Goal: Information Seeking & Learning: Find specific fact

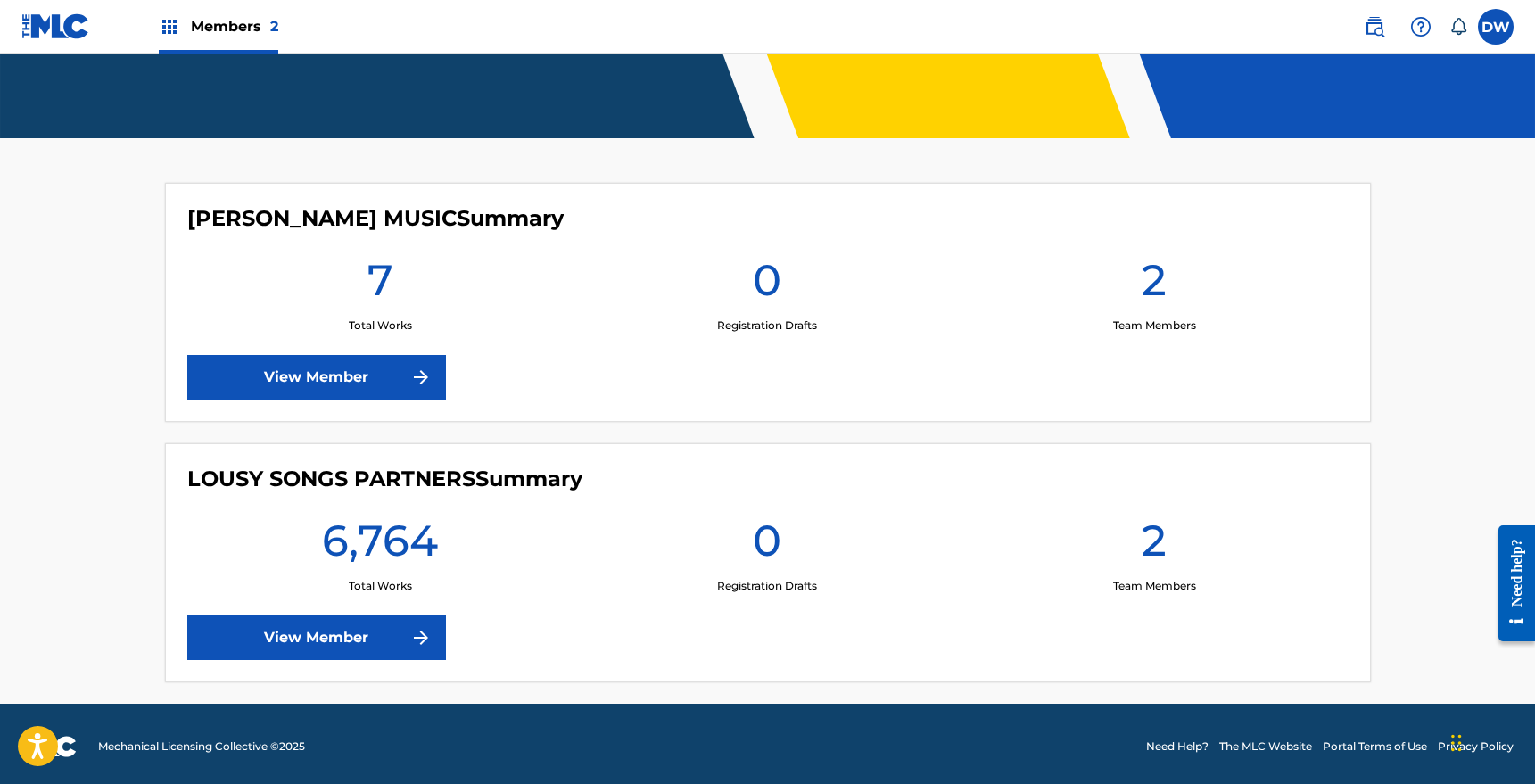
scroll to position [390, 0]
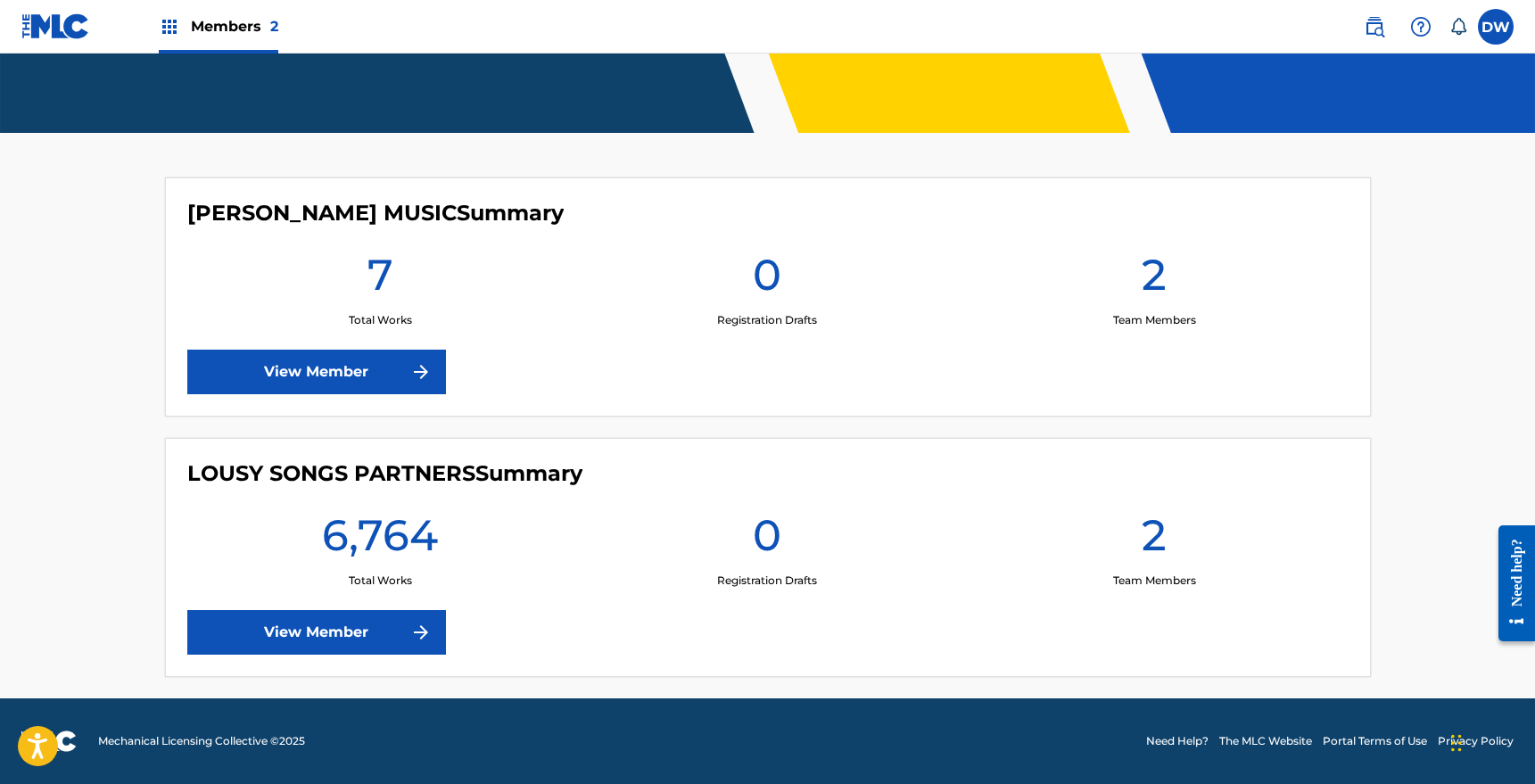
click at [364, 642] on link "View Member" at bounding box center [316, 632] width 258 height 45
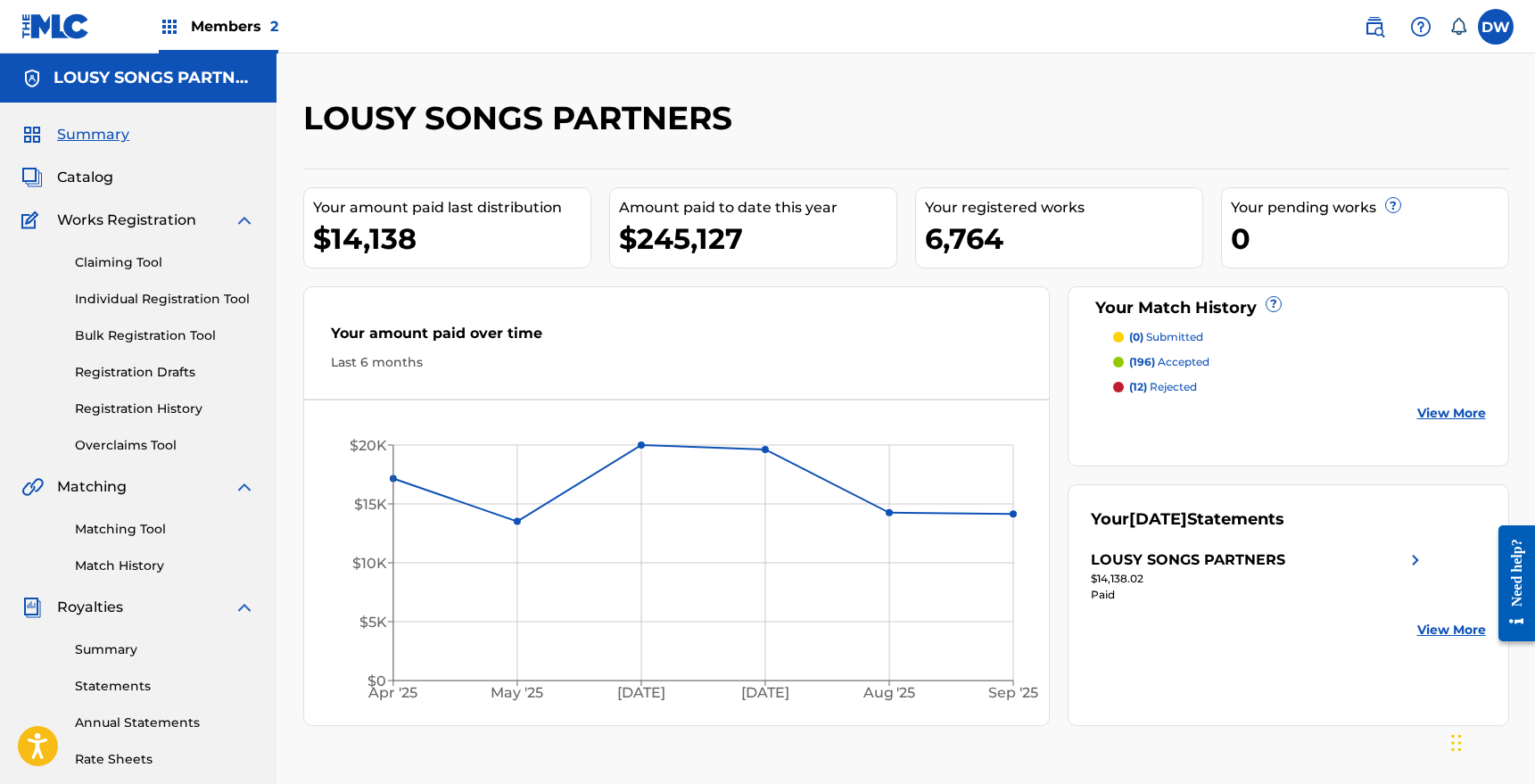
click at [1382, 20] on img at bounding box center [1374, 26] width 21 height 21
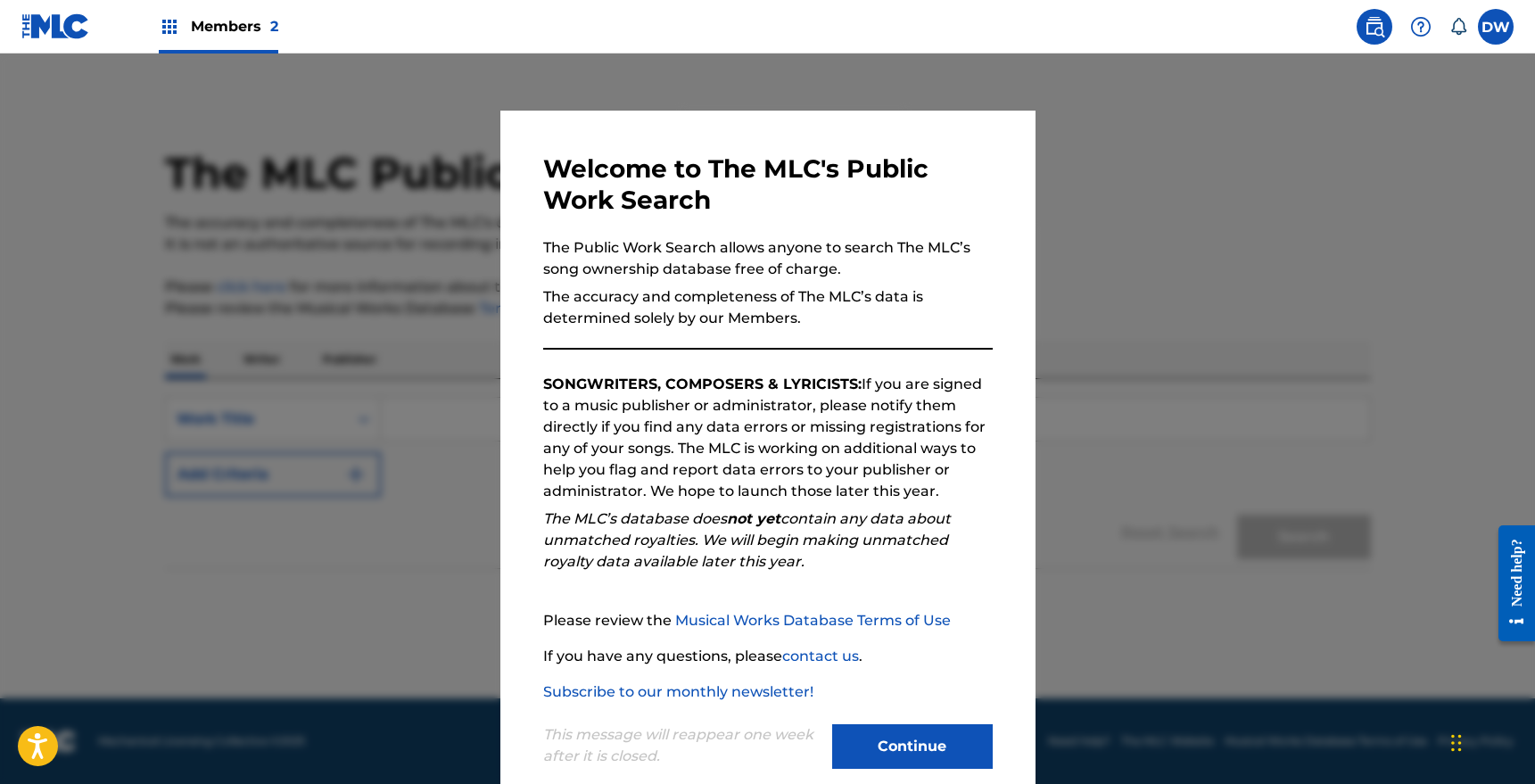
click at [878, 744] on button "Continue" at bounding box center [912, 746] width 161 height 45
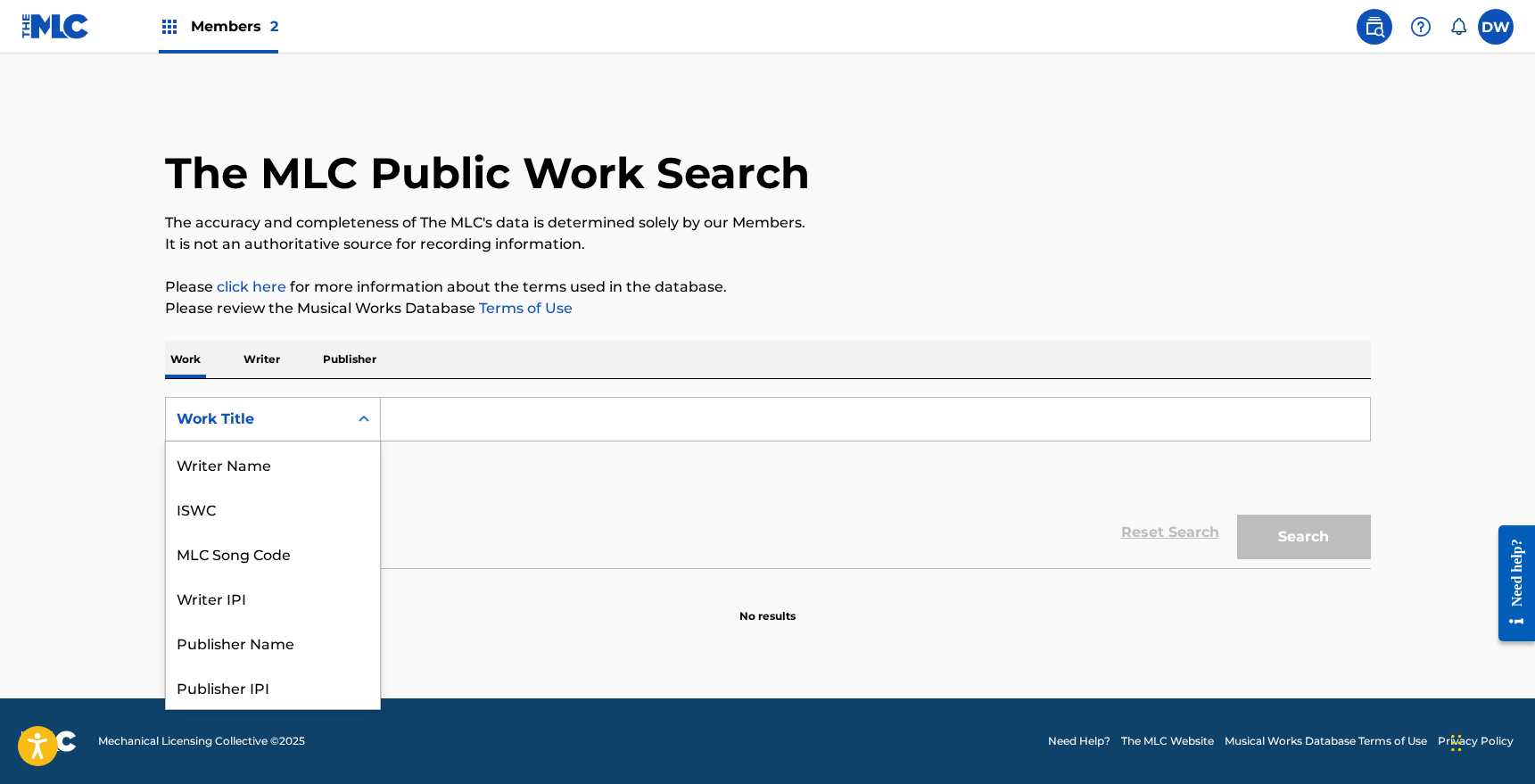
click at [302, 423] on div "Work Title" at bounding box center [257, 418] width 161 height 21
click at [274, 498] on div "Writer IPI" at bounding box center [273, 507] width 214 height 45
click at [288, 430] on div "Writer IPI" at bounding box center [257, 419] width 182 height 34
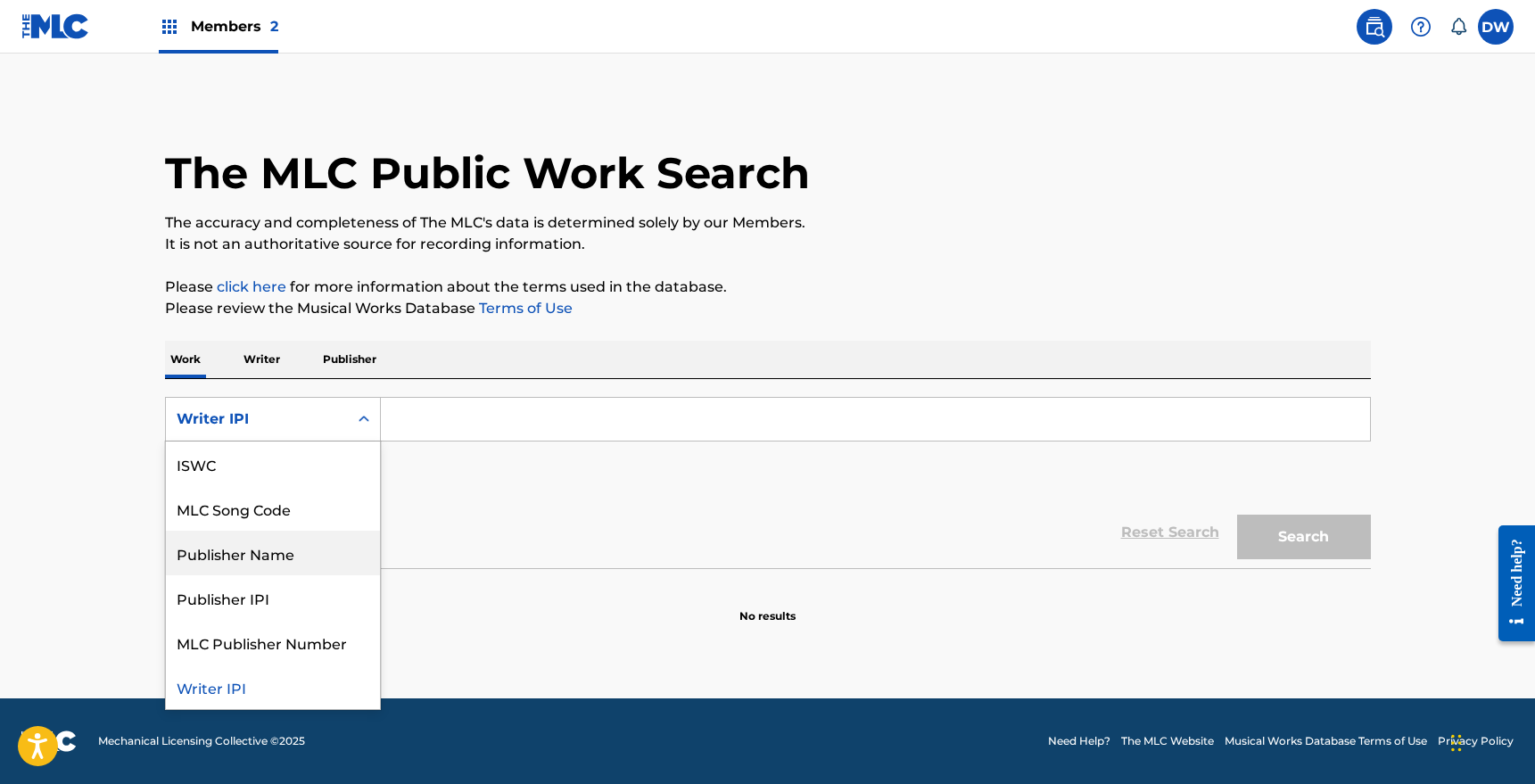
click at [257, 560] on div "Publisher Name" at bounding box center [273, 552] width 214 height 45
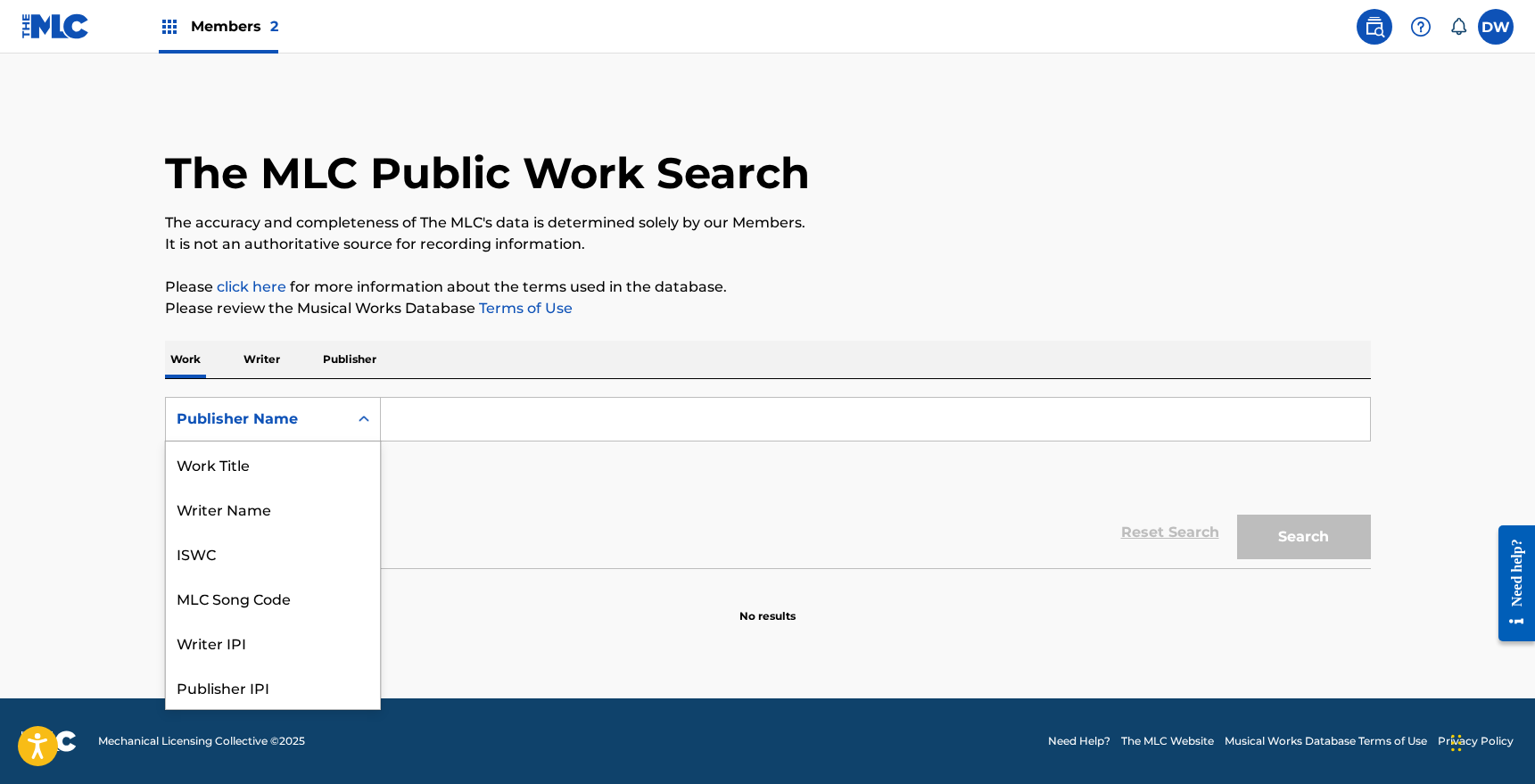
click at [279, 402] on div "Publisher Name" at bounding box center [273, 419] width 216 height 45
click at [261, 475] on div "Work Title" at bounding box center [273, 464] width 214 height 45
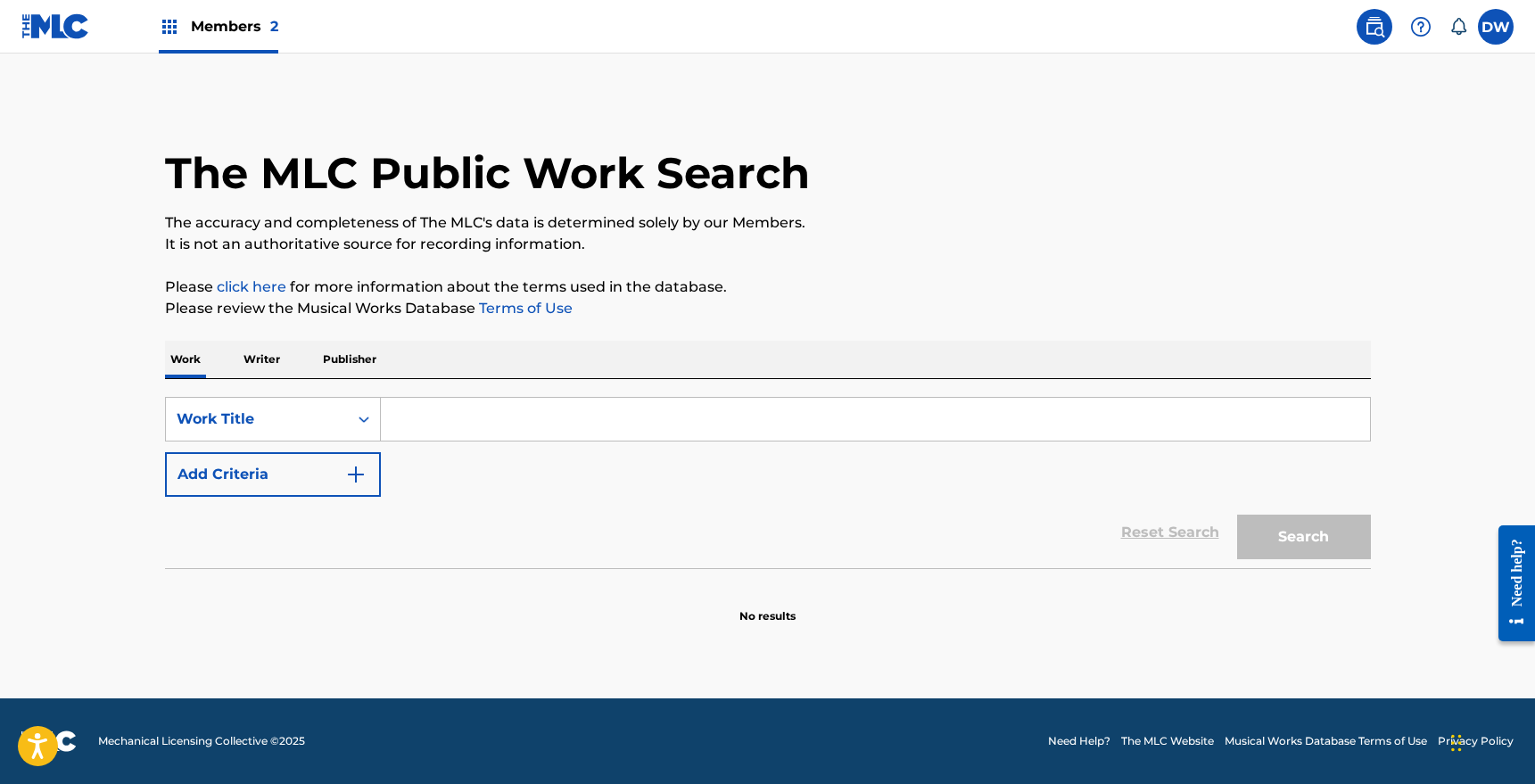
click at [440, 439] on input "Search Form" at bounding box center [875, 419] width 989 height 43
paste input "Nowhere Feels Like Home"
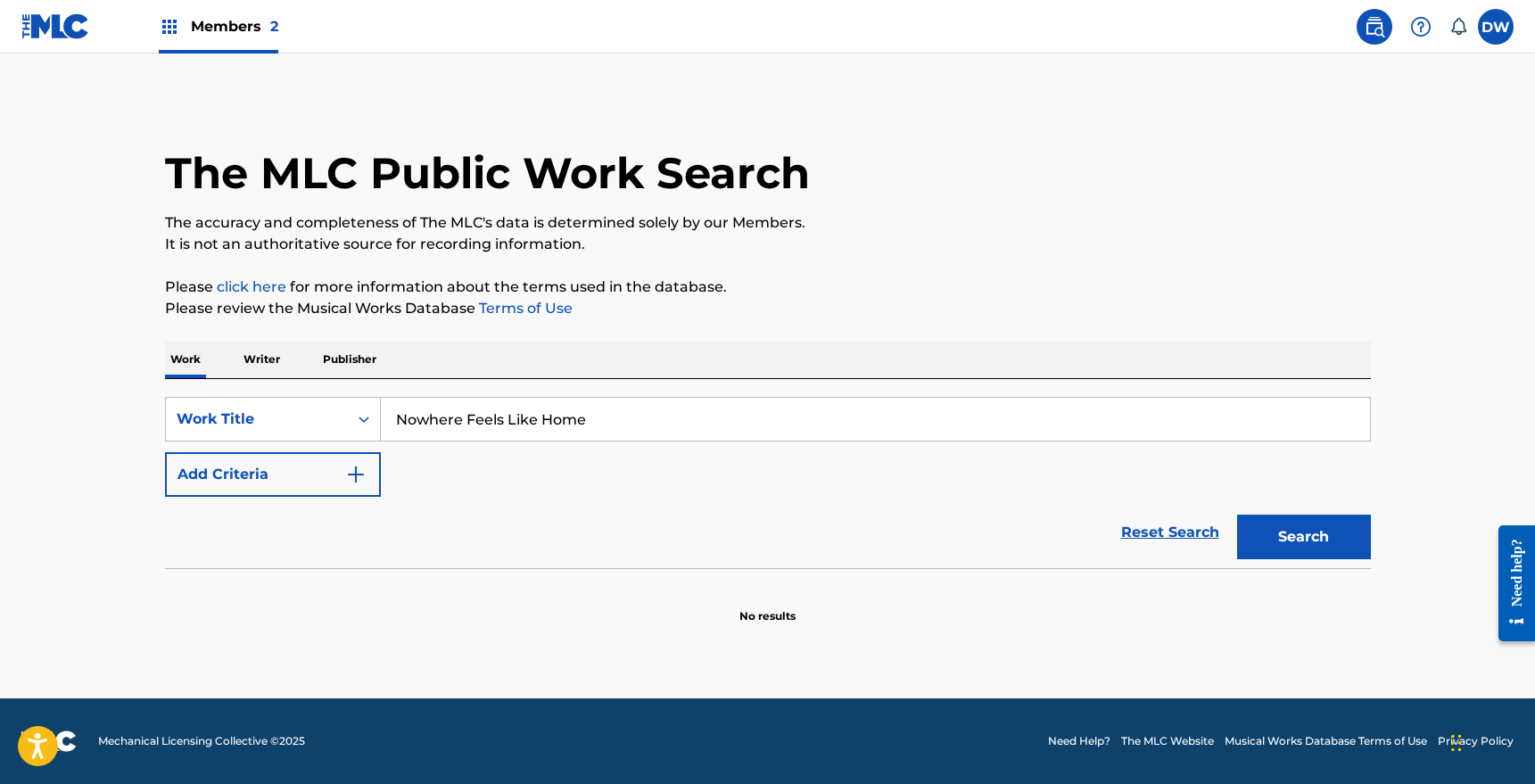
type input "Nowhere Feels Like Home"
click at [345, 477] on img "Search Form" at bounding box center [355, 474] width 21 height 21
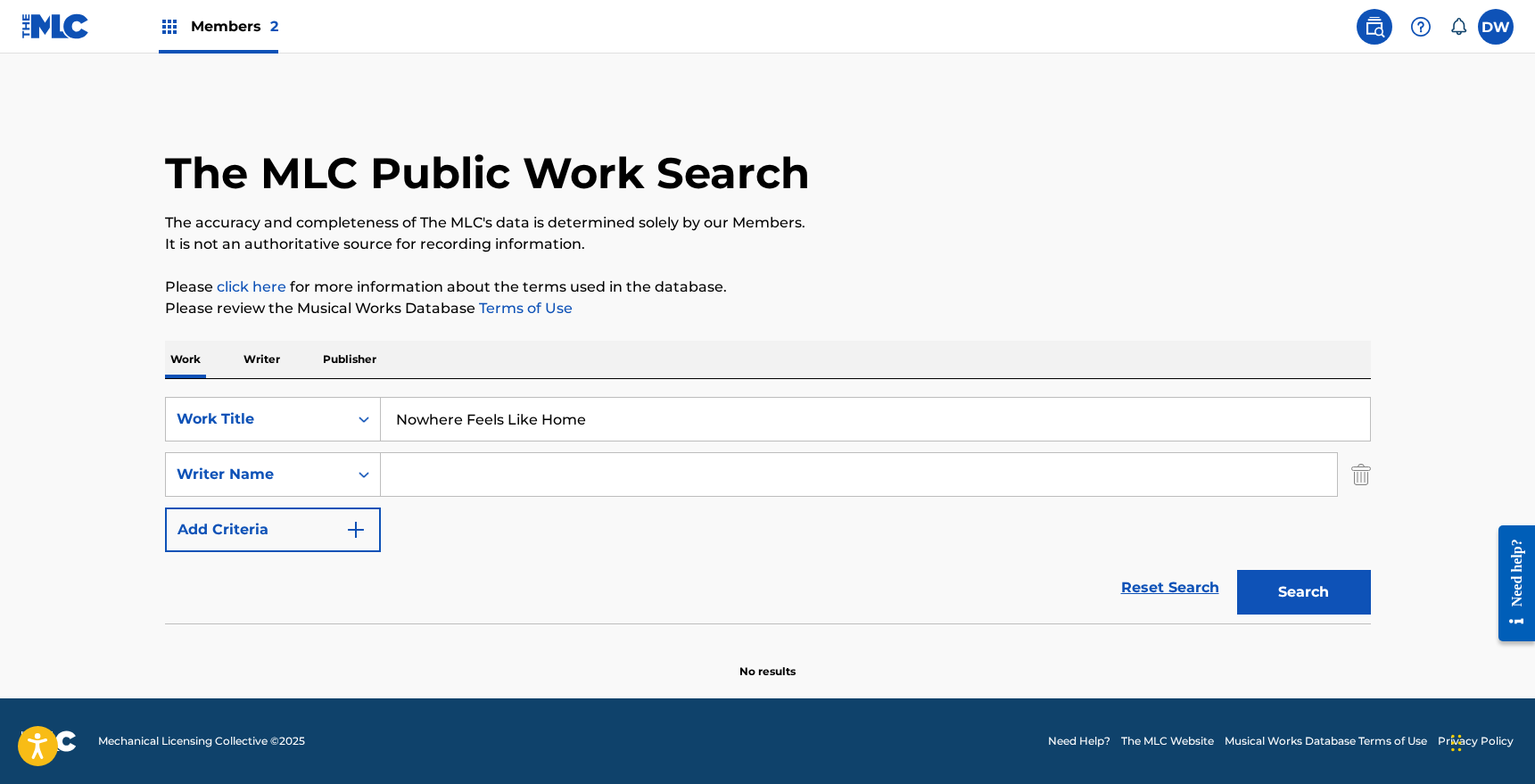
click at [407, 479] on input "Search Form" at bounding box center [858, 474] width 956 height 43
type input "[PERSON_NAME]"
click at [1288, 605] on button "Search" at bounding box center [1304, 591] width 134 height 45
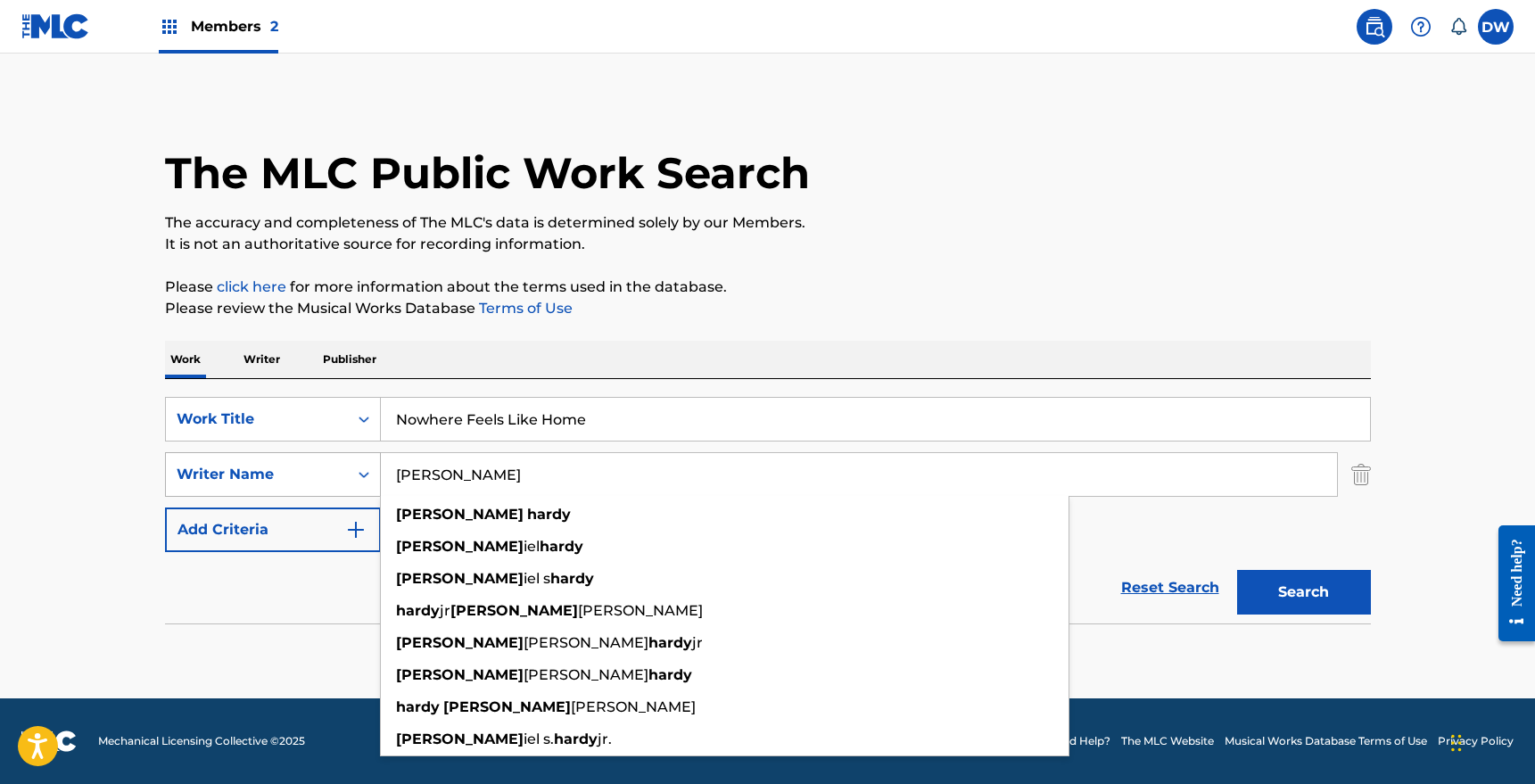
drag, startPoint x: 528, startPoint y: 473, endPoint x: 352, endPoint y: 473, distance: 176.0
click at [352, 473] on div "SearchWithCriteria04b68c83-d504-439d-8065-cbc63f336c74 Writer Name [PERSON_NAME…" at bounding box center [768, 474] width 1206 height 45
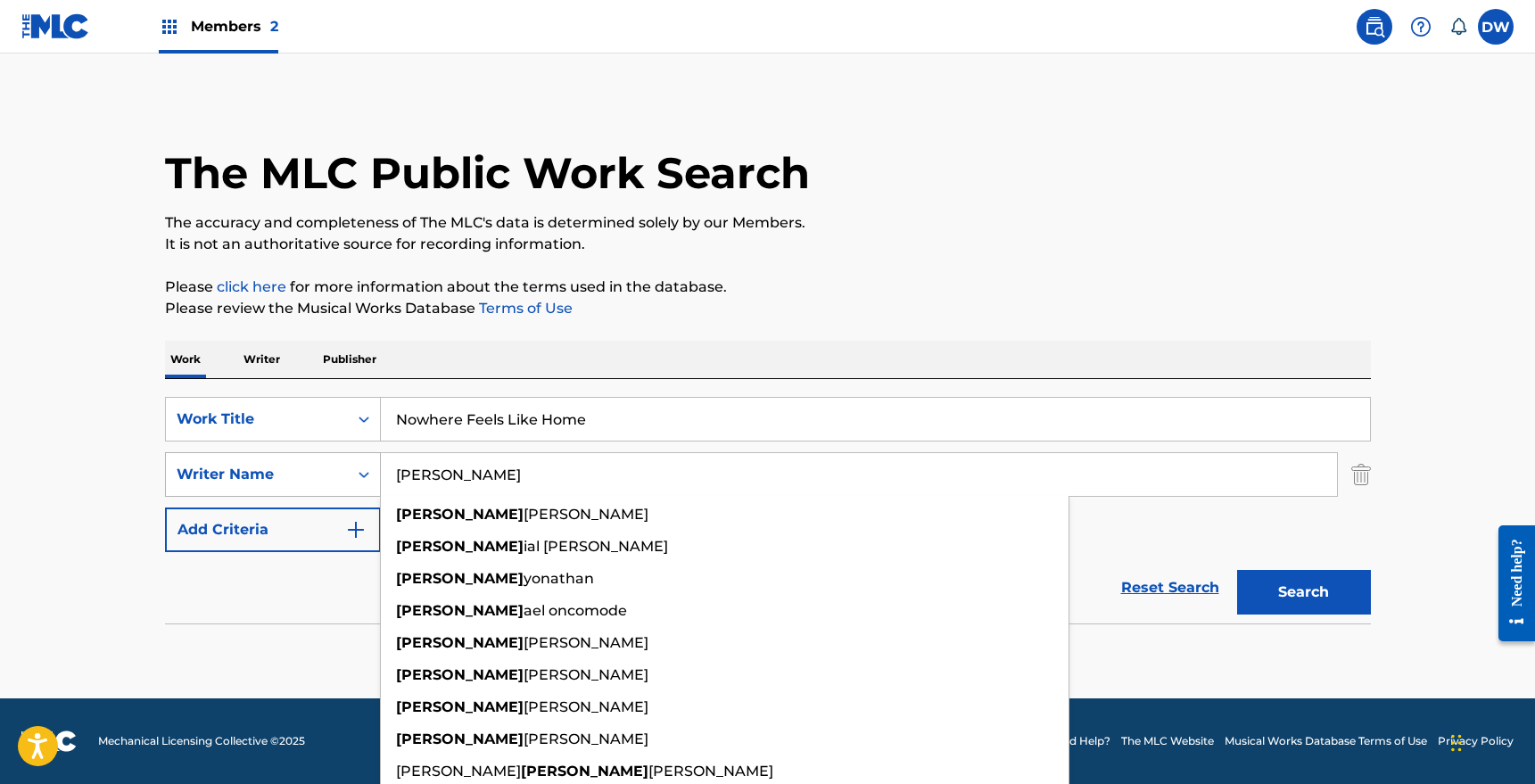
type input "[PERSON_NAME]"
click at [1237, 570] on button "Search" at bounding box center [1304, 591] width 134 height 45
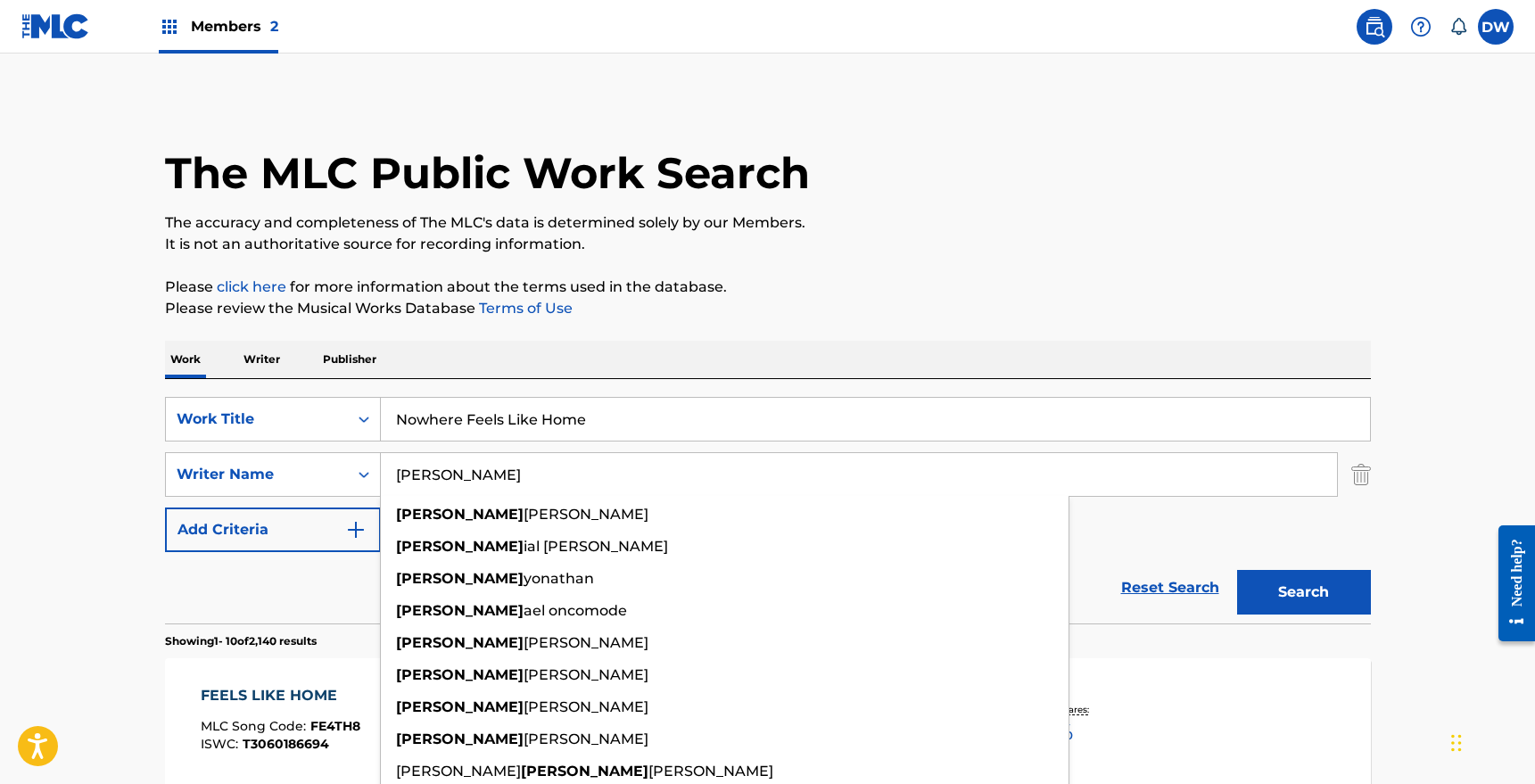
click at [522, 404] on input "Nowhere Feels Like Home" at bounding box center [875, 419] width 989 height 43
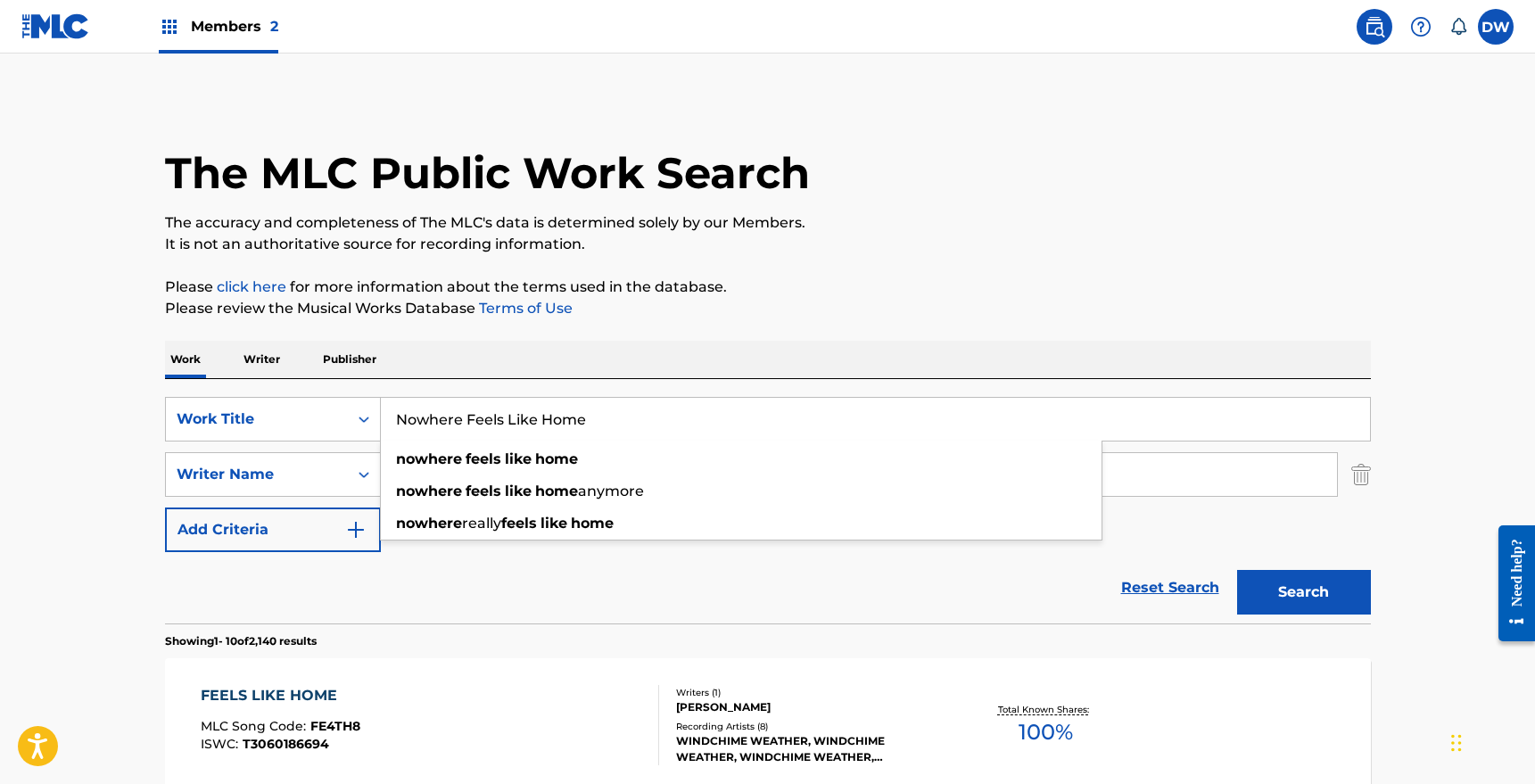
click at [522, 404] on input "Nowhere Feels Like Home" at bounding box center [875, 419] width 989 height 43
paste input "Trash Stains"
type input "Trash Stains"
click at [1237, 570] on button "Search" at bounding box center [1304, 591] width 134 height 45
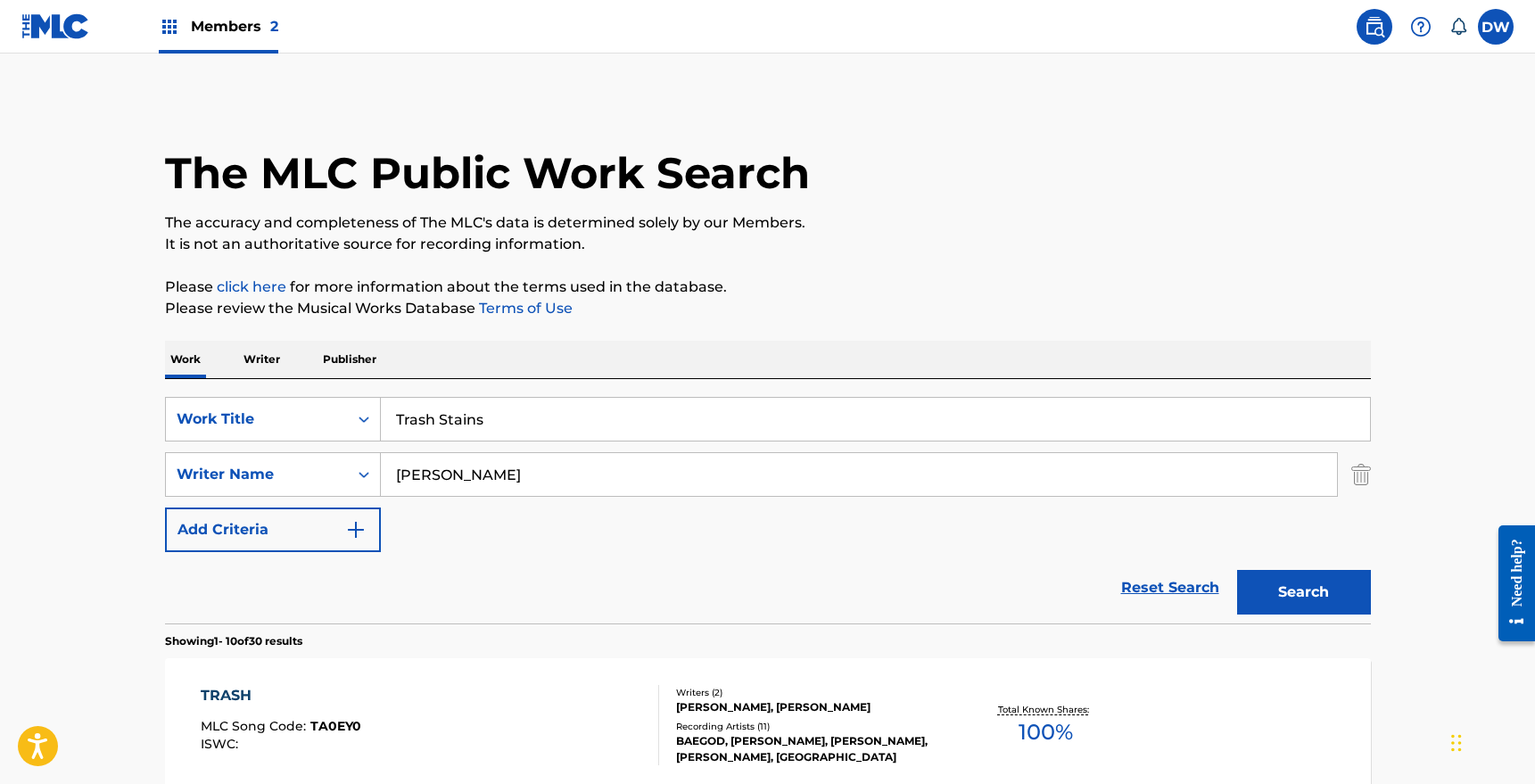
click at [480, 461] on input "[PERSON_NAME]" at bounding box center [858, 474] width 956 height 43
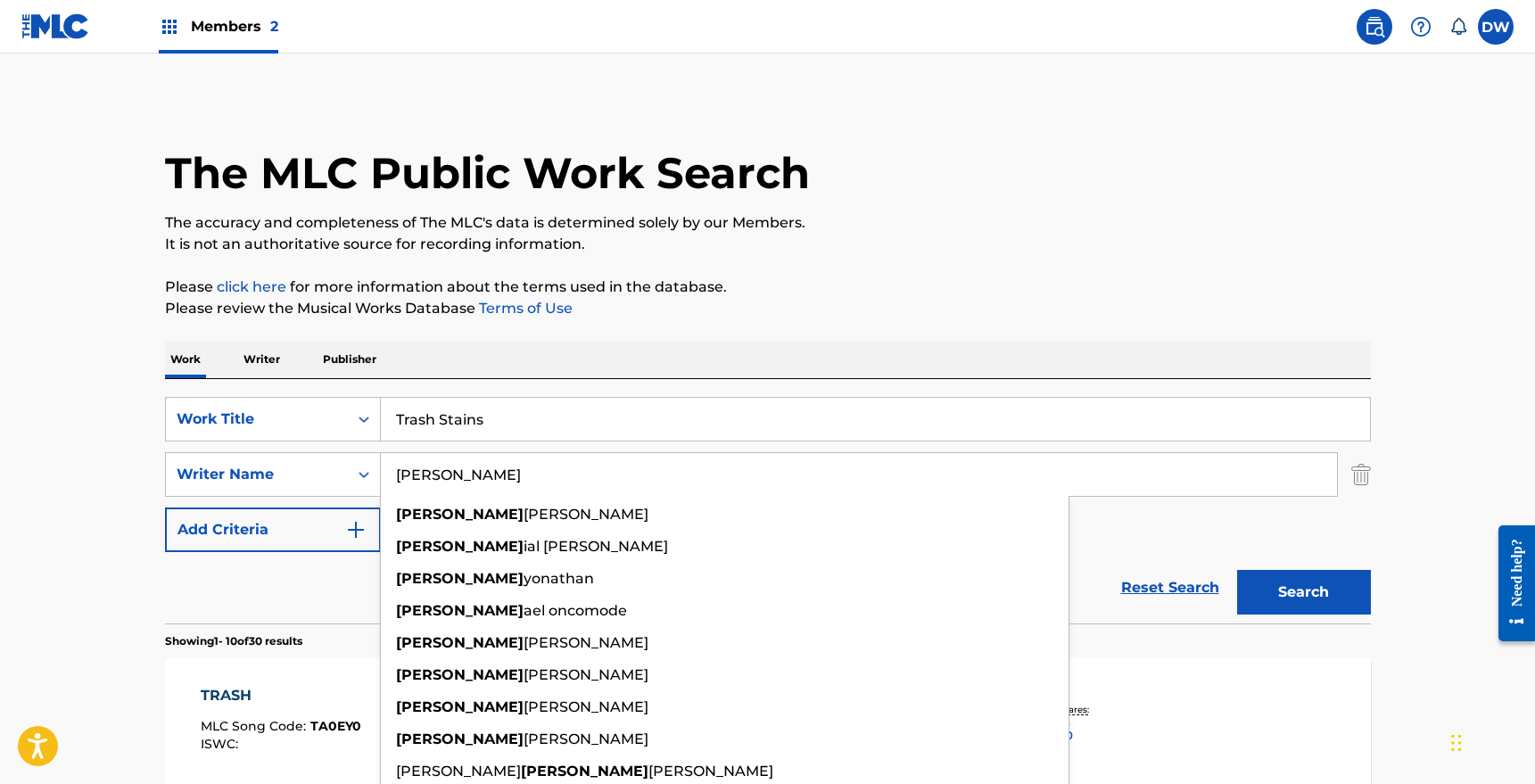
click at [478, 473] on input "[PERSON_NAME]" at bounding box center [858, 474] width 956 height 43
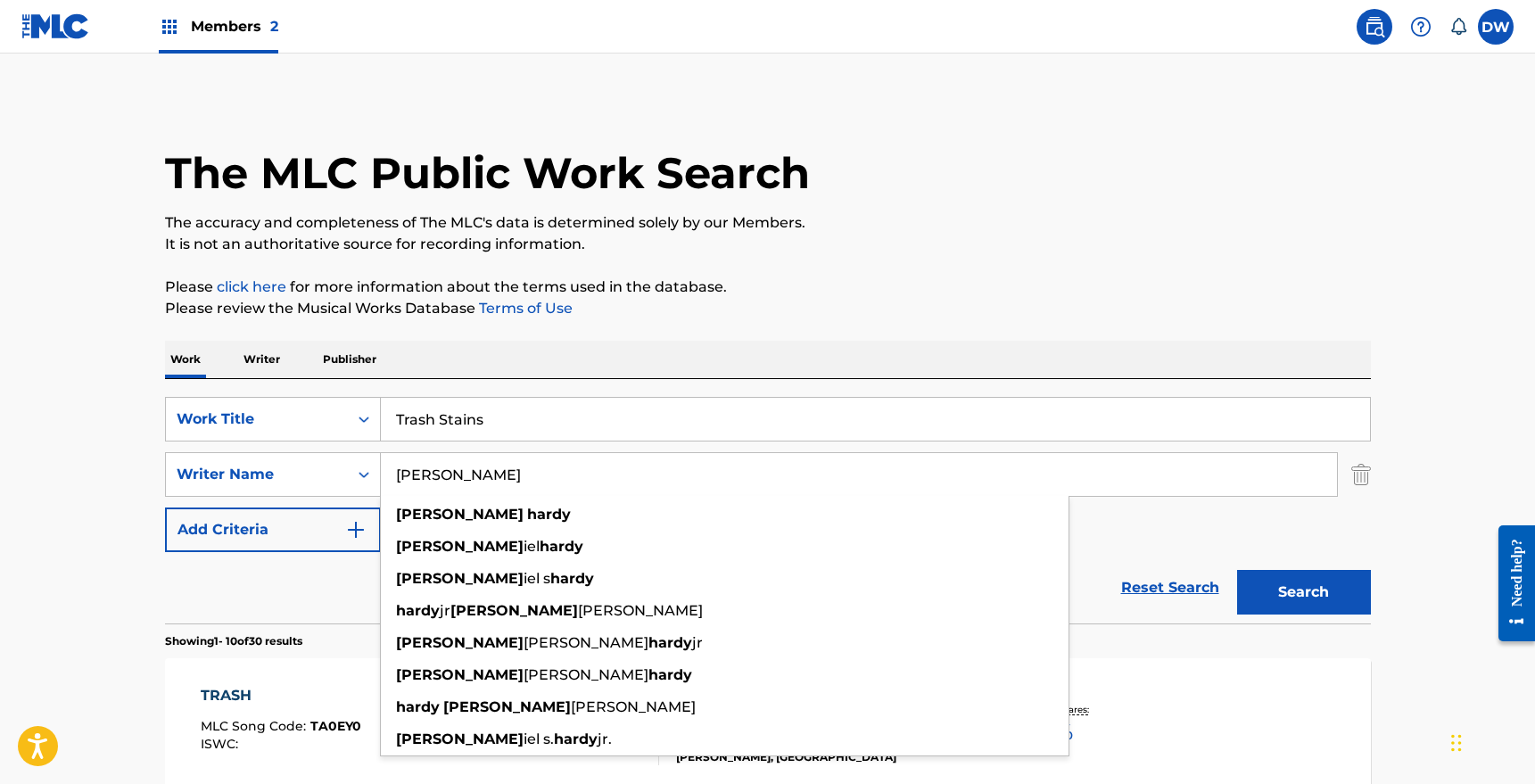
type input "[PERSON_NAME]"
click at [1237, 570] on button "Search" at bounding box center [1304, 591] width 134 height 45
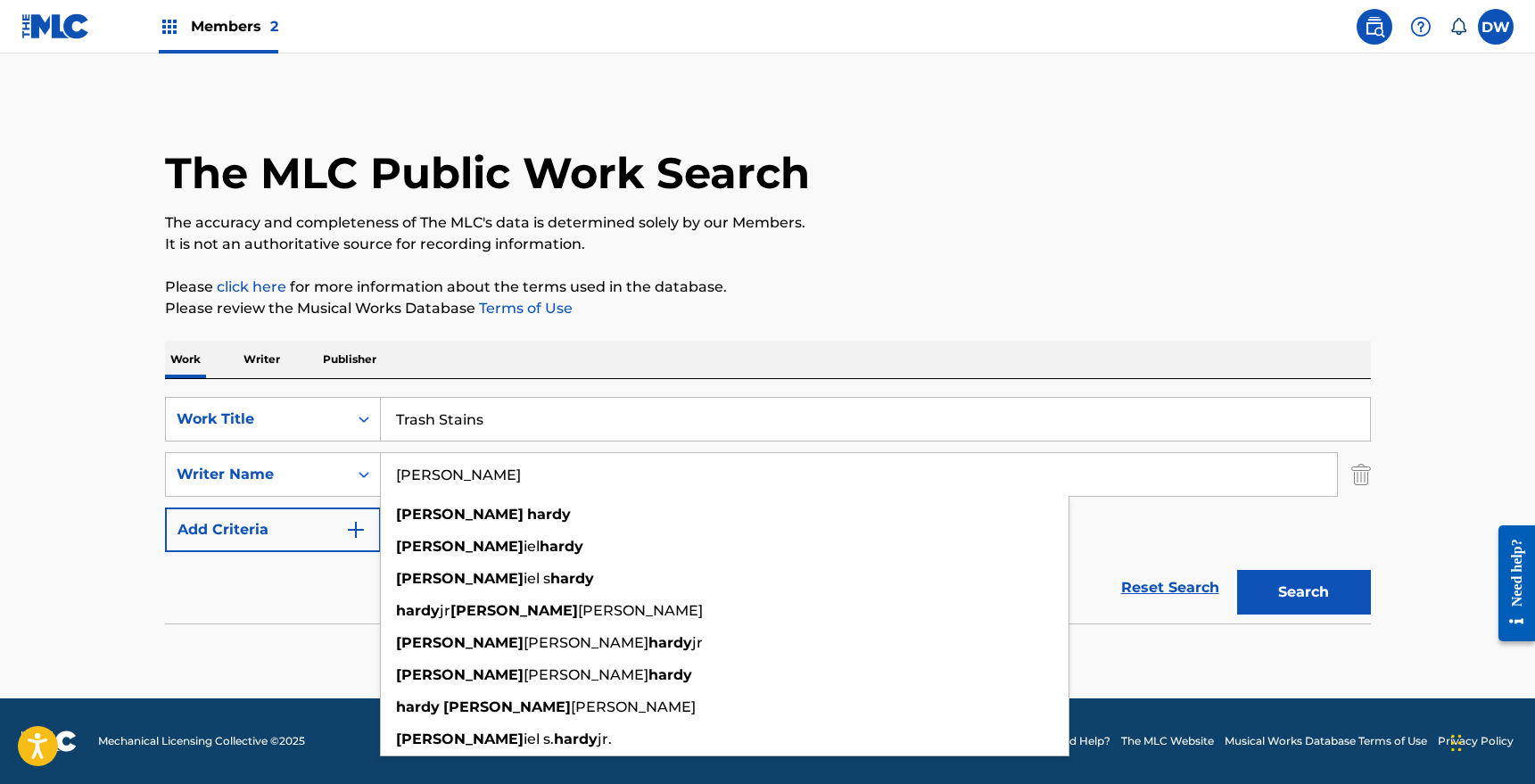
click at [475, 415] on input "Trash Stains" at bounding box center [875, 419] width 989 height 43
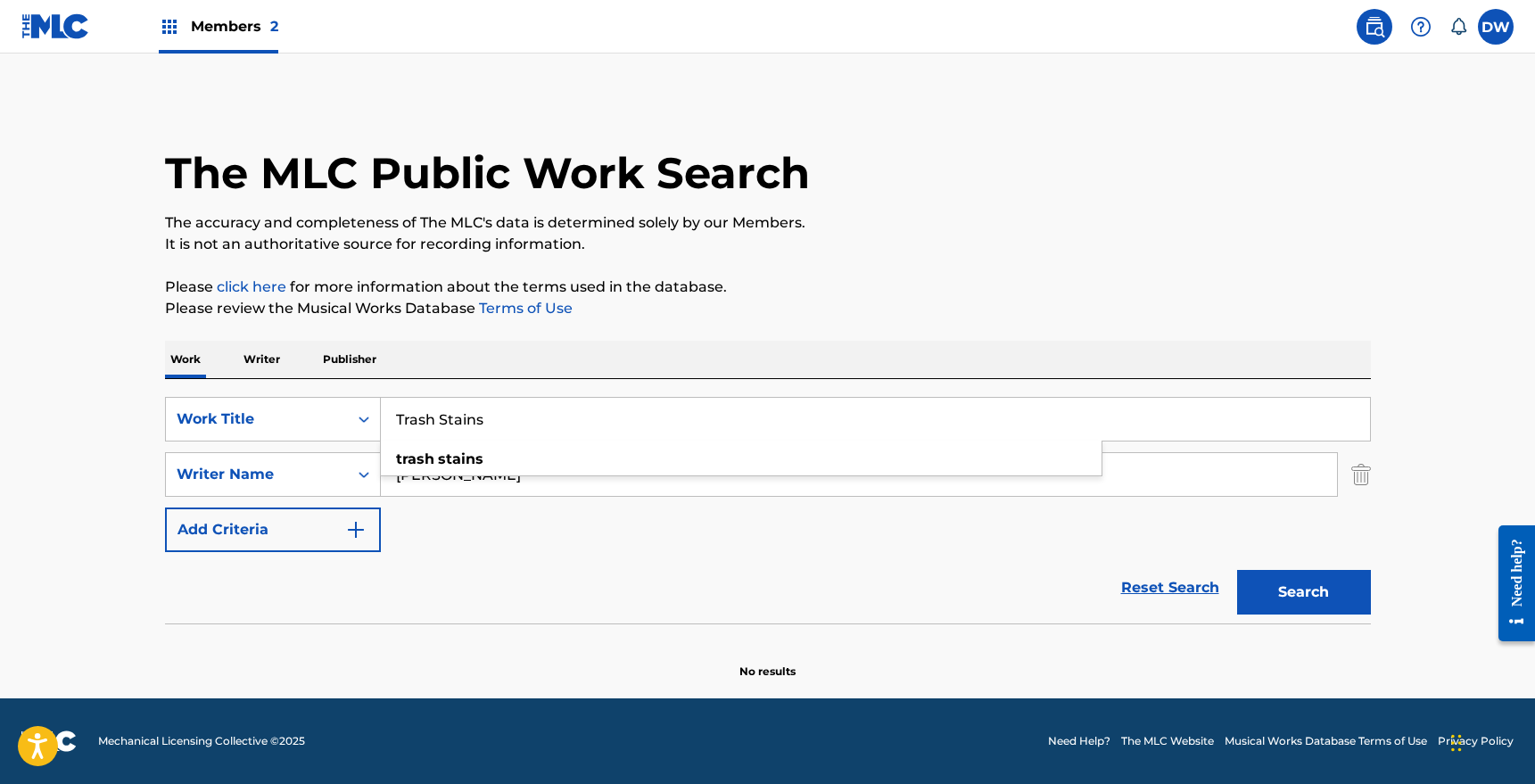
click at [475, 415] on input "Trash Stains" at bounding box center [875, 419] width 989 height 43
paste input "Swine Driver"
type input "Swine Driver"
click at [1370, 484] on div "The MLC Public Work Search The accuracy and completeness of The MLC's data is d…" at bounding box center [767, 388] width 1248 height 581
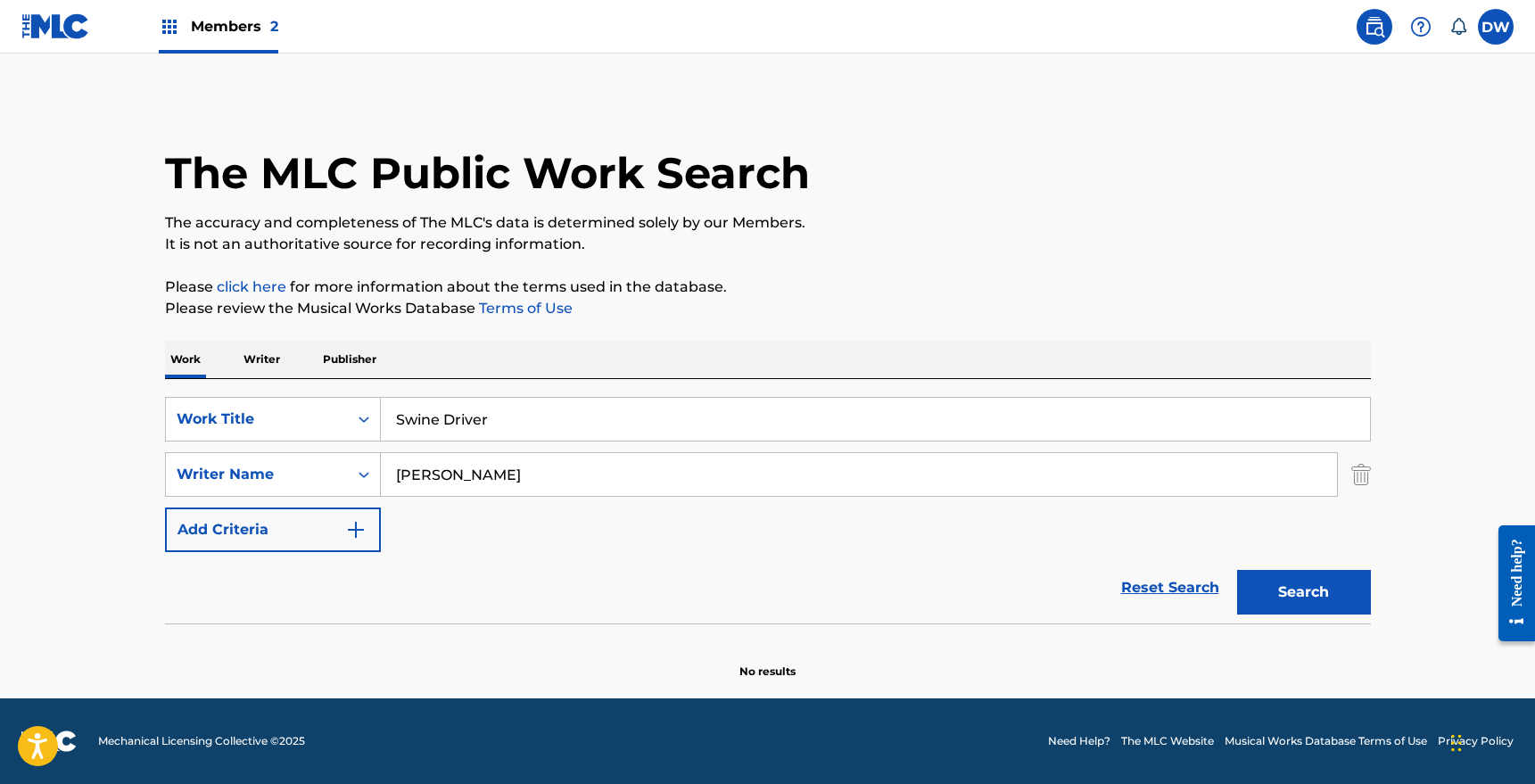
click at [1363, 480] on img "Search Form" at bounding box center [1361, 474] width 19 height 45
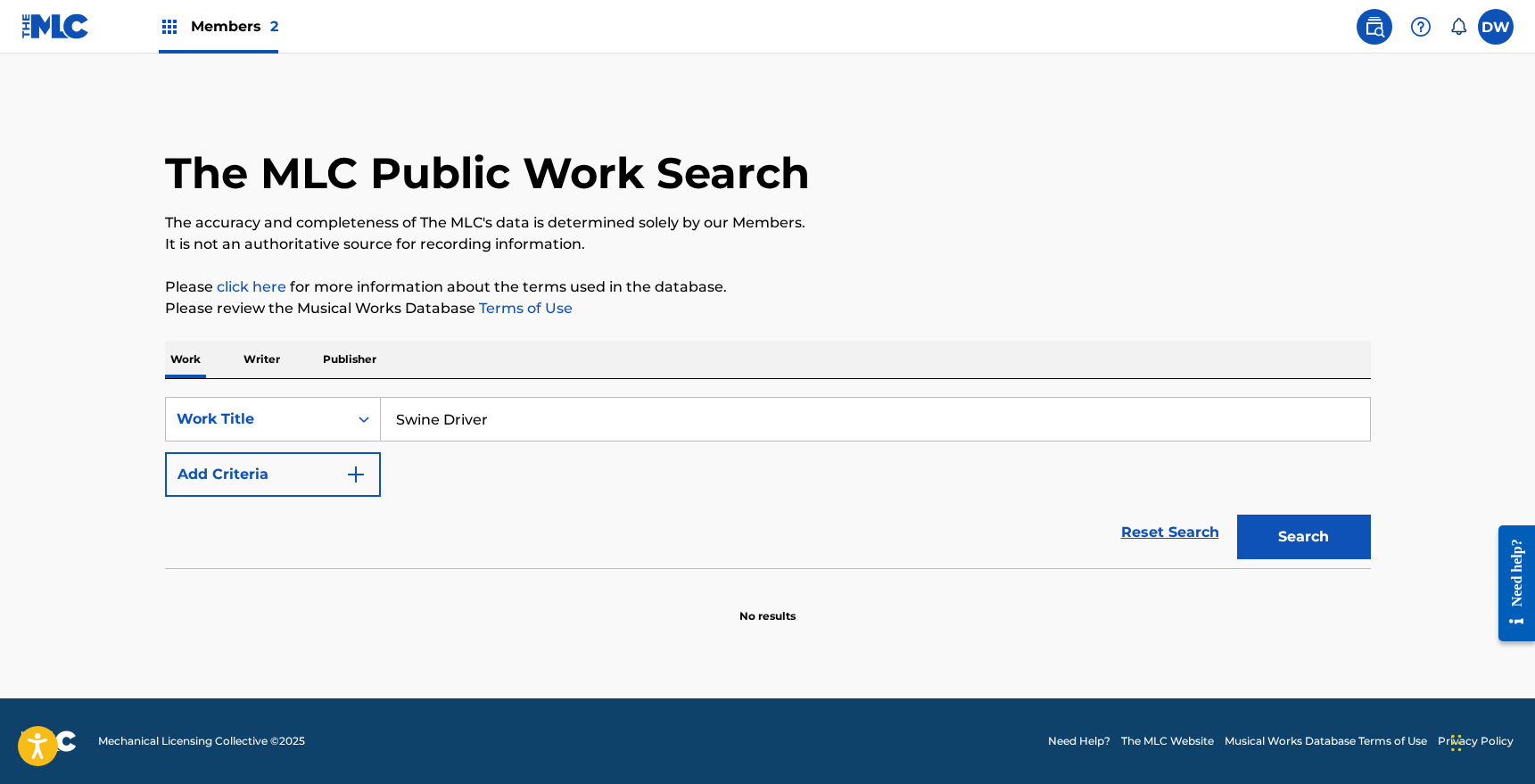
click at [1356, 523] on button "Search" at bounding box center [1304, 537] width 134 height 45
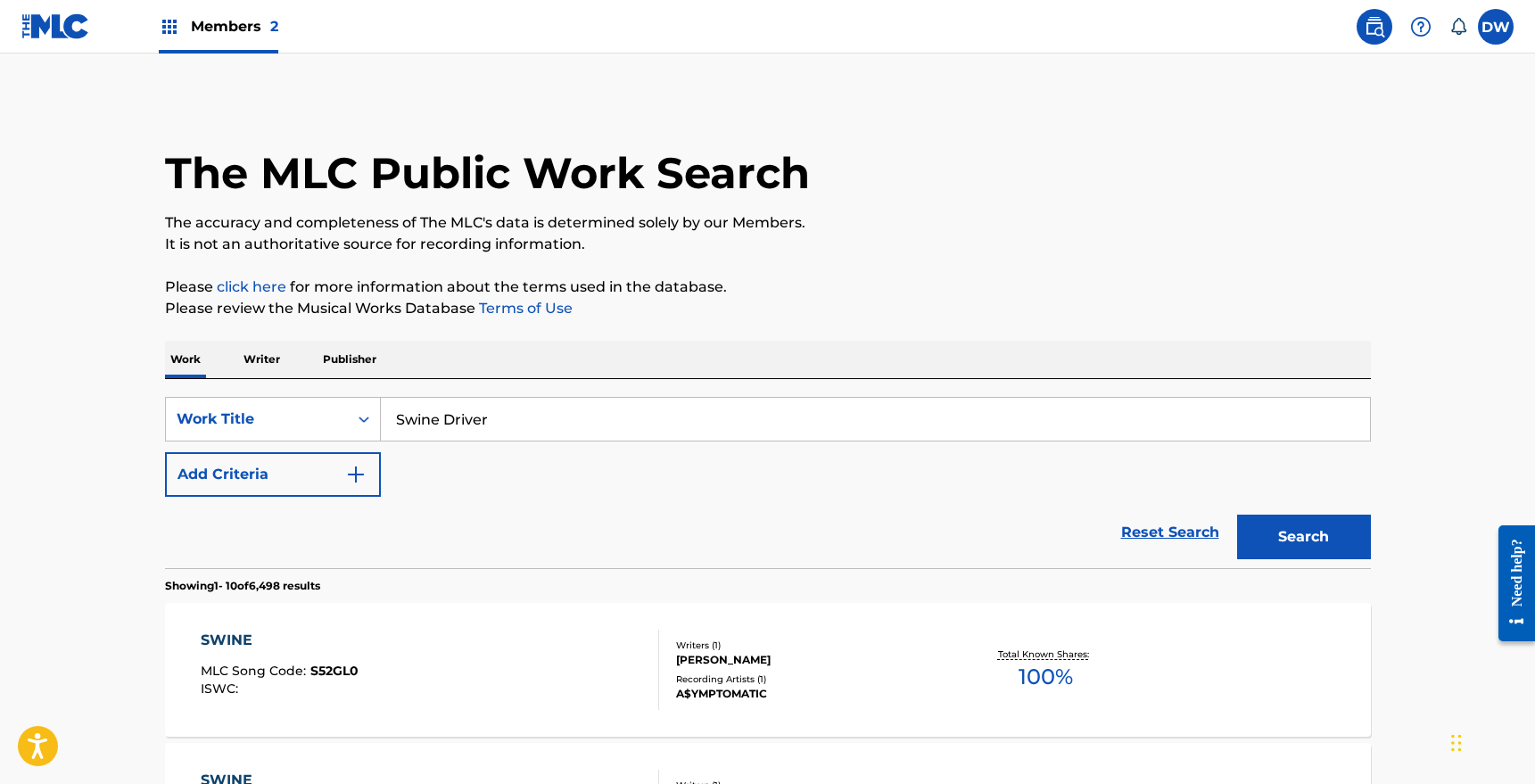
click at [267, 361] on p "Writer" at bounding box center [262, 359] width 47 height 37
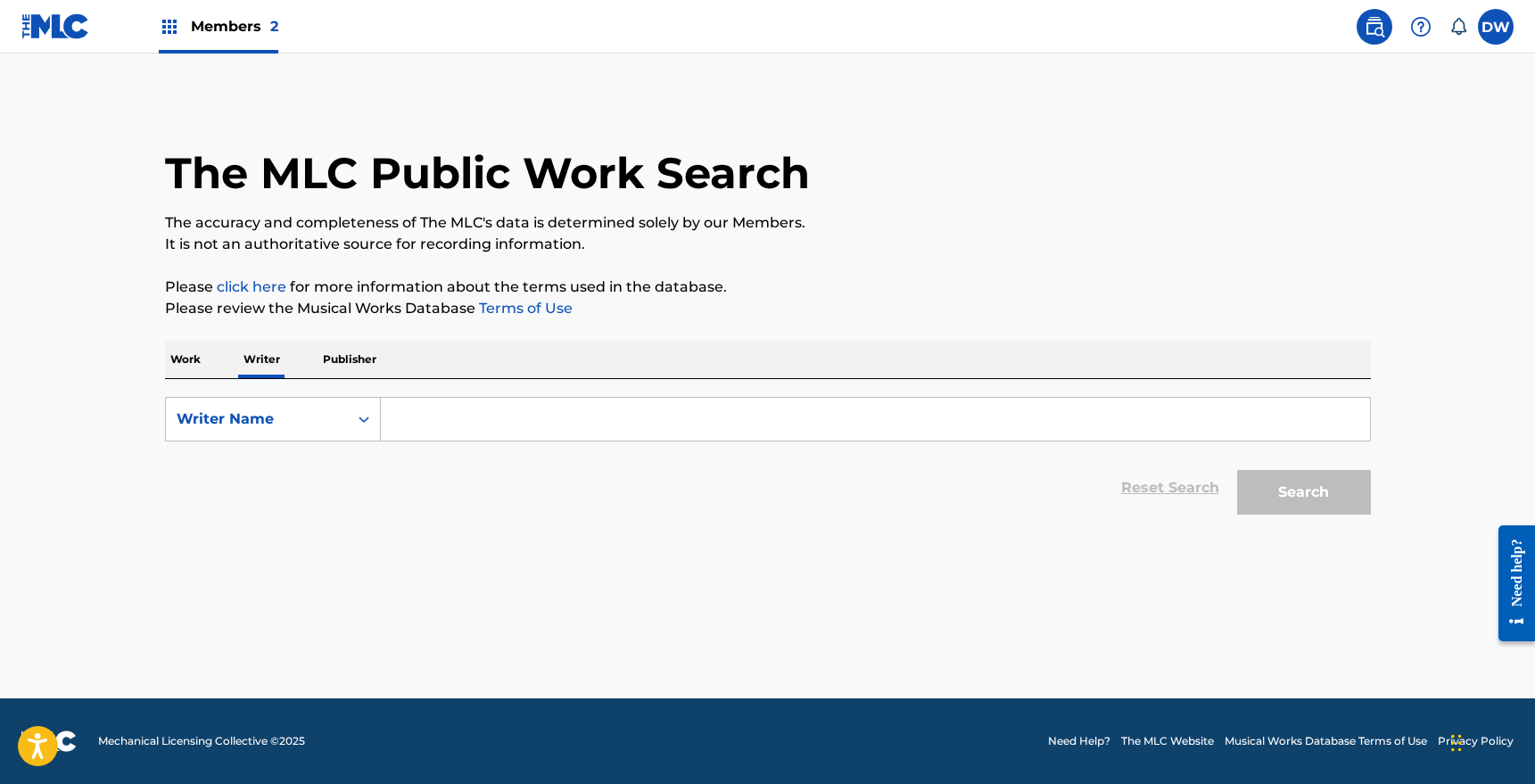
click at [454, 420] on input "Search Form" at bounding box center [875, 419] width 989 height 43
paste input "[PERSON_NAME]"
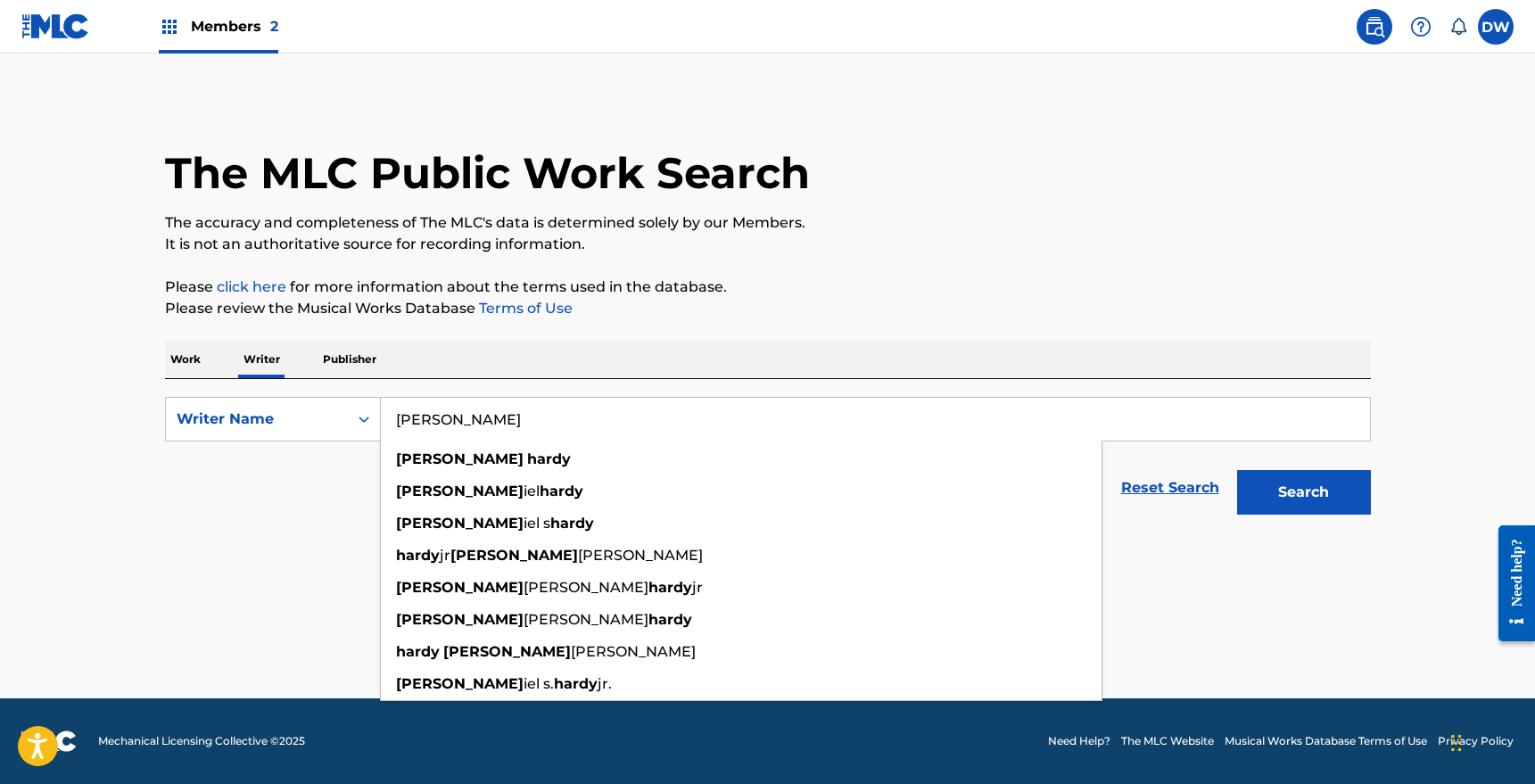
type input "[PERSON_NAME]"
click at [1237, 470] on button "Search" at bounding box center [1304, 492] width 134 height 45
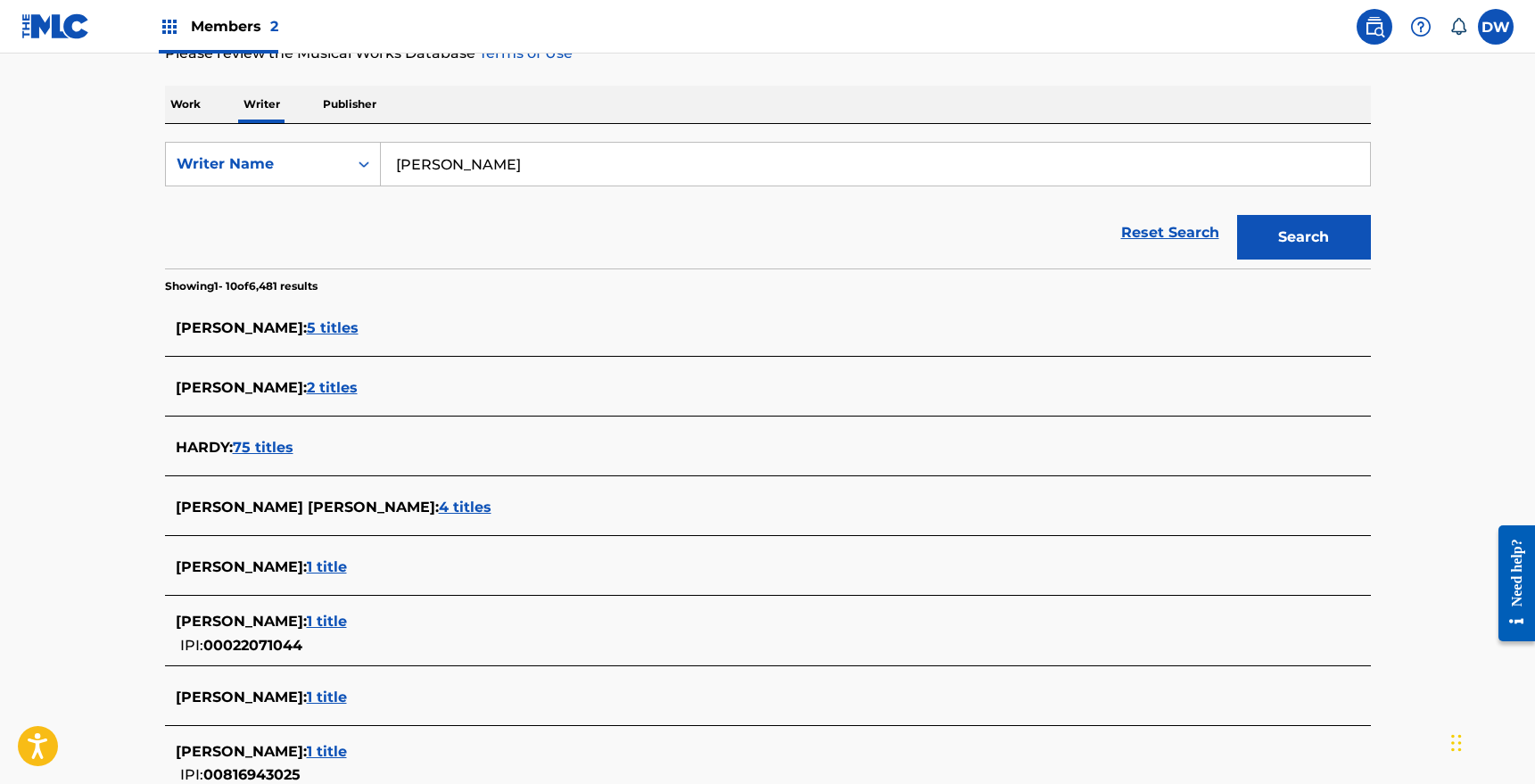
scroll to position [593, 0]
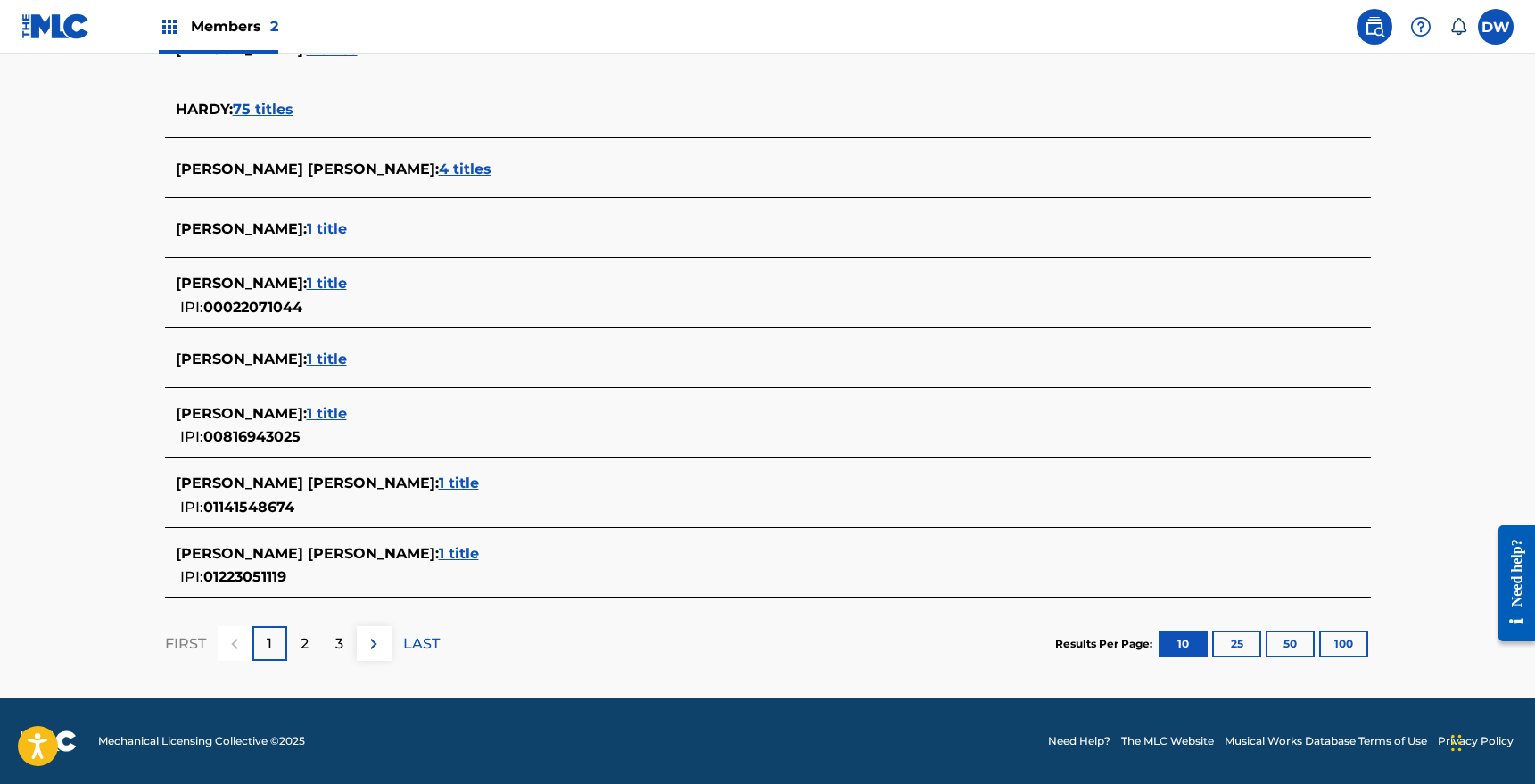
click at [341, 358] on span "1 title" at bounding box center [327, 359] width 40 height 17
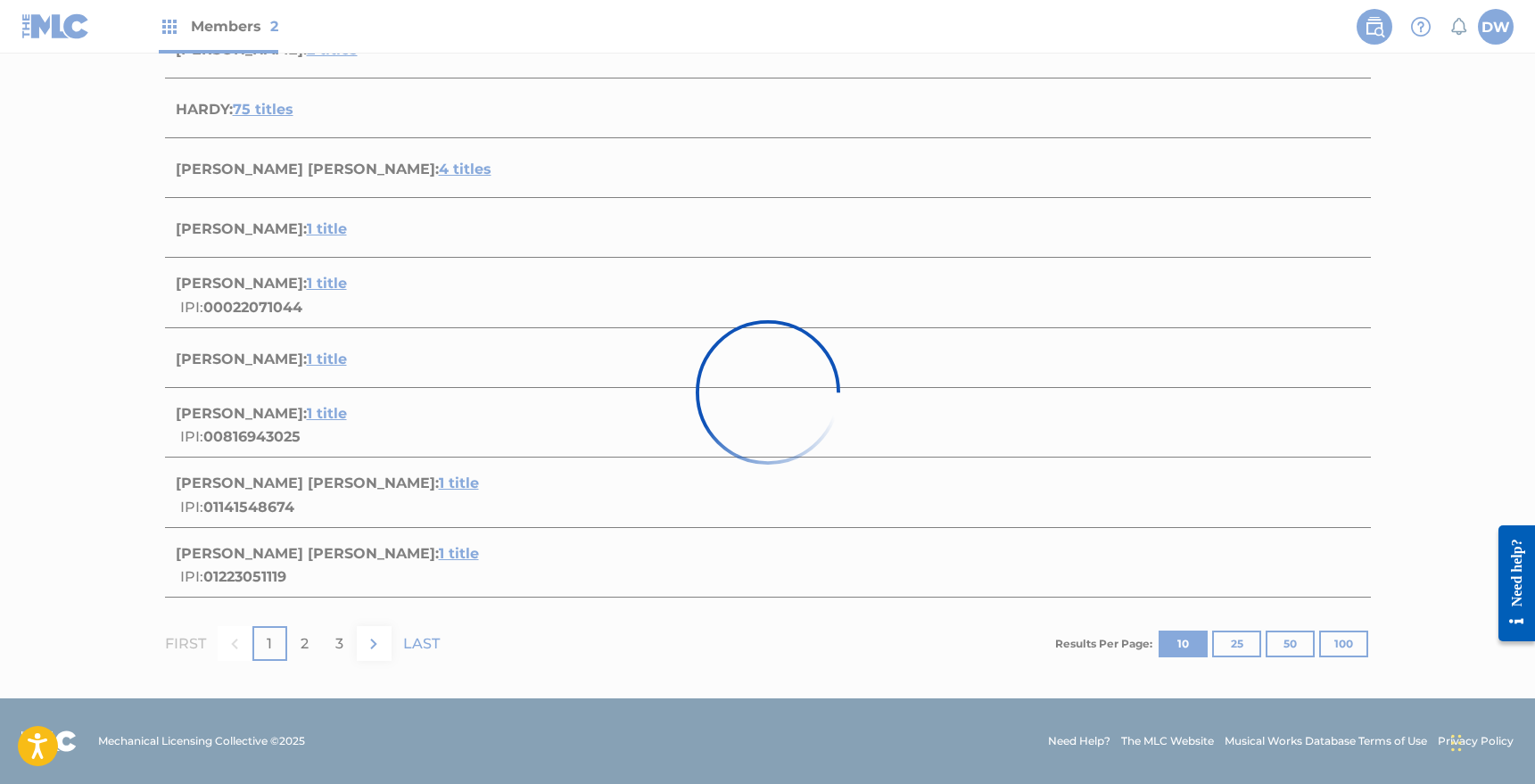
scroll to position [131, 0]
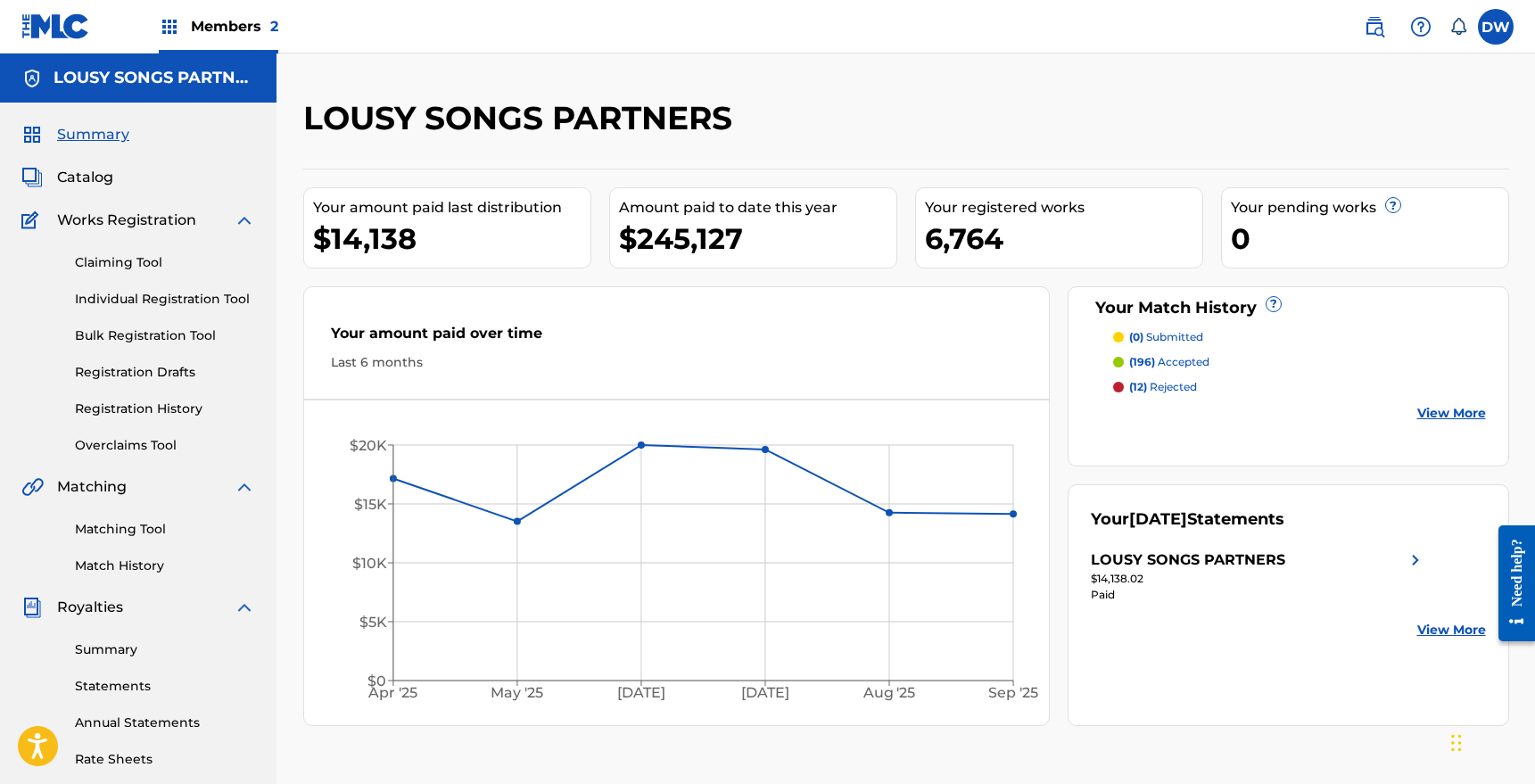
click at [1375, 25] on img at bounding box center [1374, 26] width 21 height 21
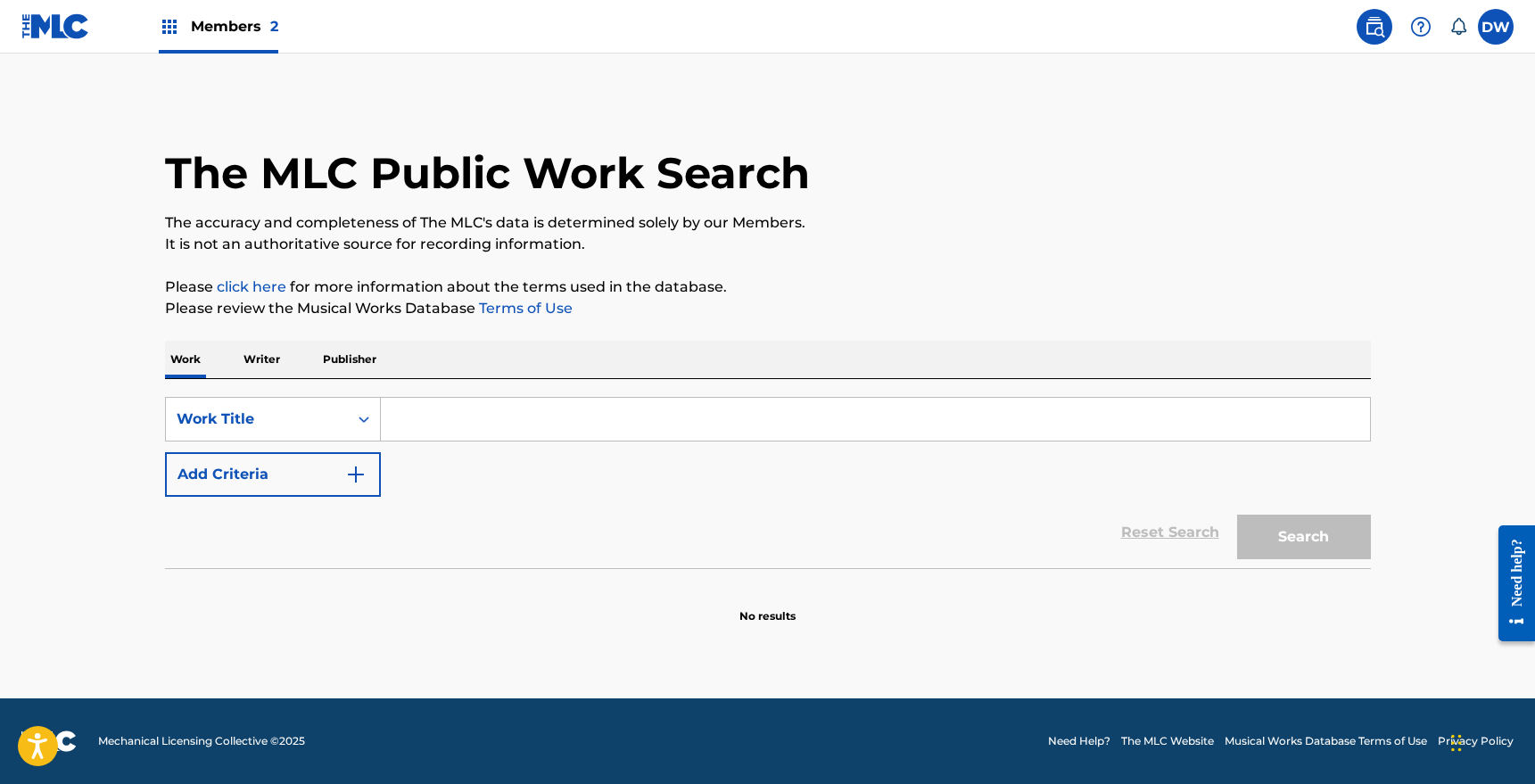
click at [345, 360] on p "Publisher" at bounding box center [350, 359] width 64 height 37
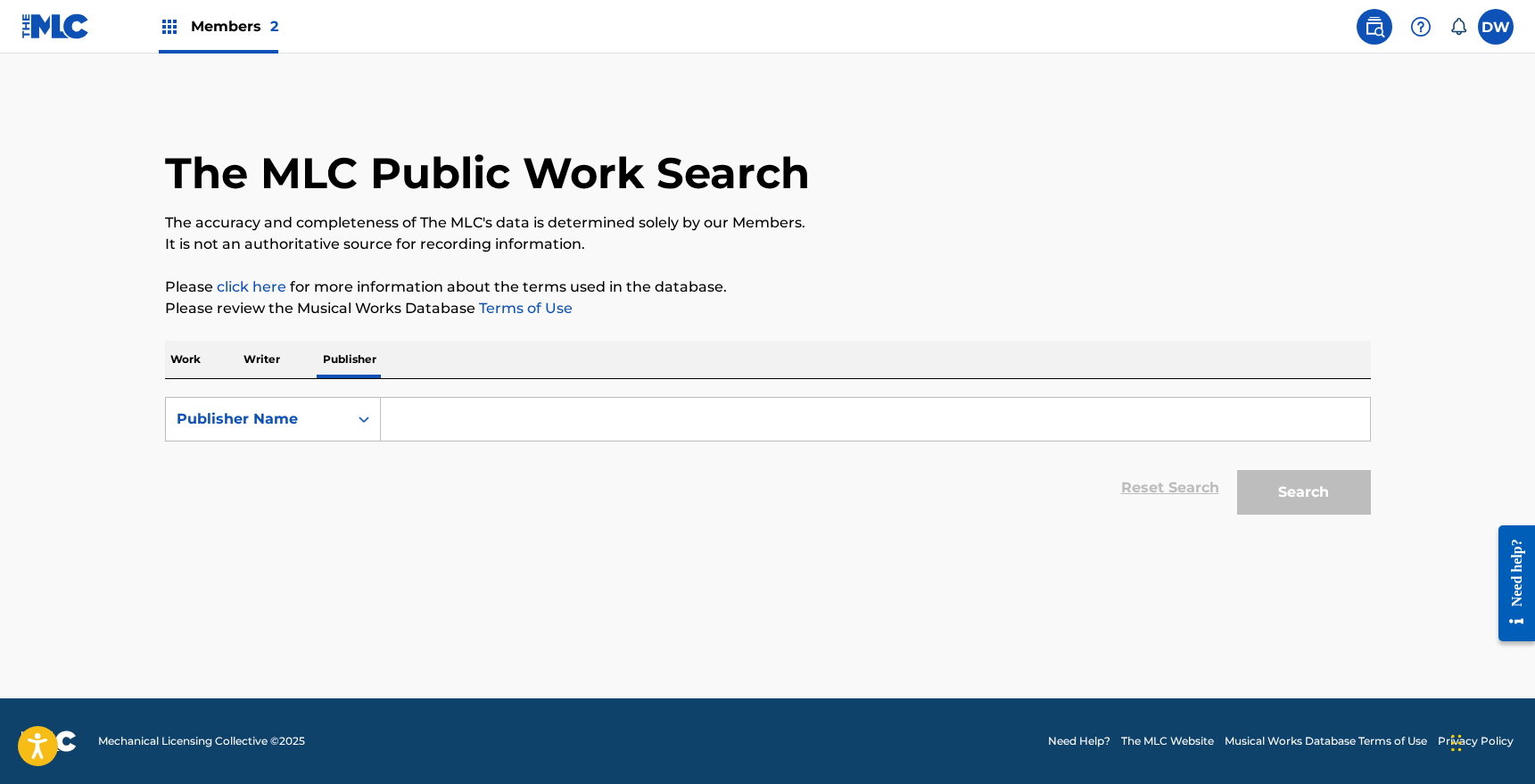
click at [436, 415] on input "Search Form" at bounding box center [875, 419] width 989 height 43
paste input "[PERSON_NAME] PUBLISHING"
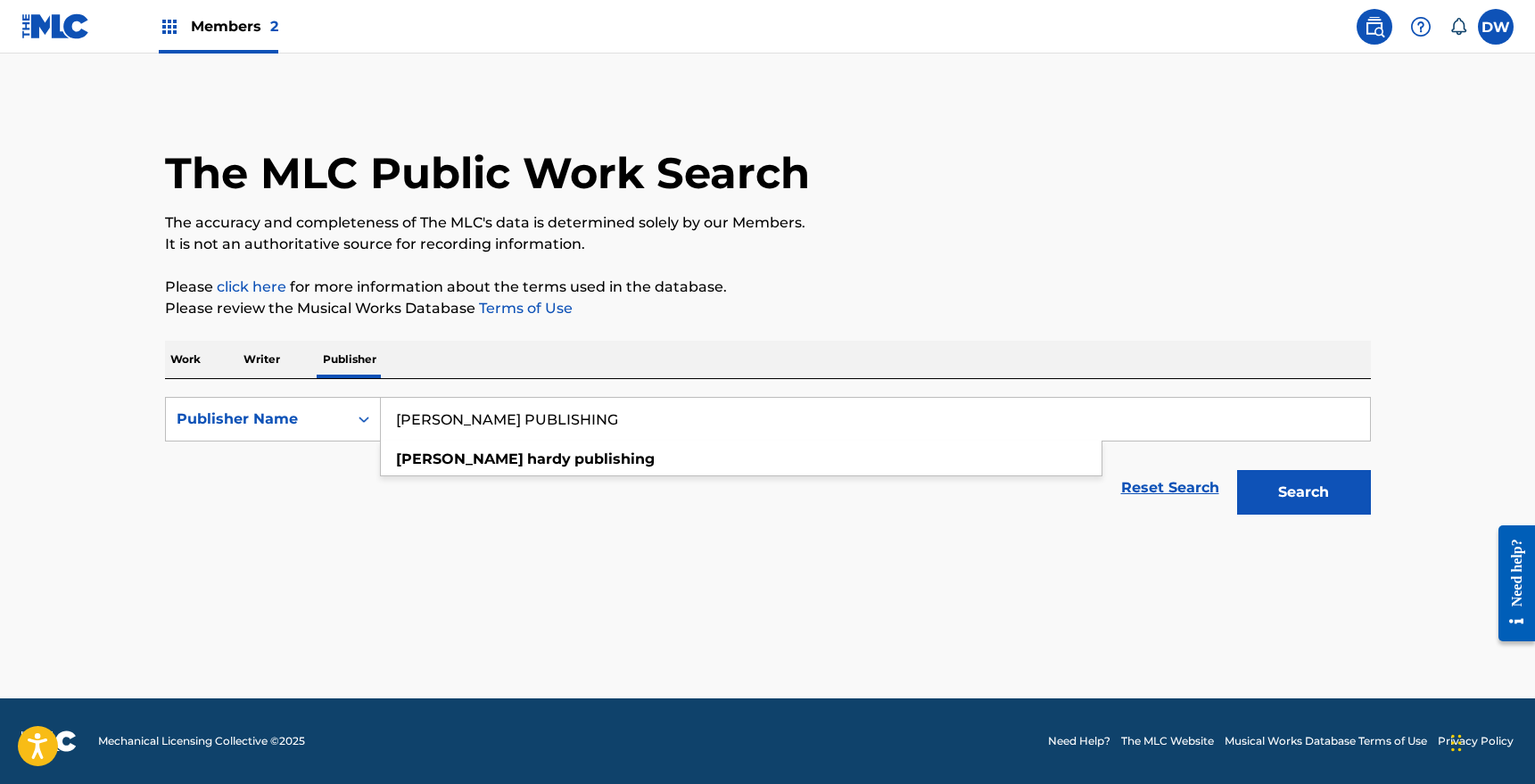
type input "[PERSON_NAME] PUBLISHING"
click at [1237, 470] on button "Search" at bounding box center [1304, 492] width 134 height 45
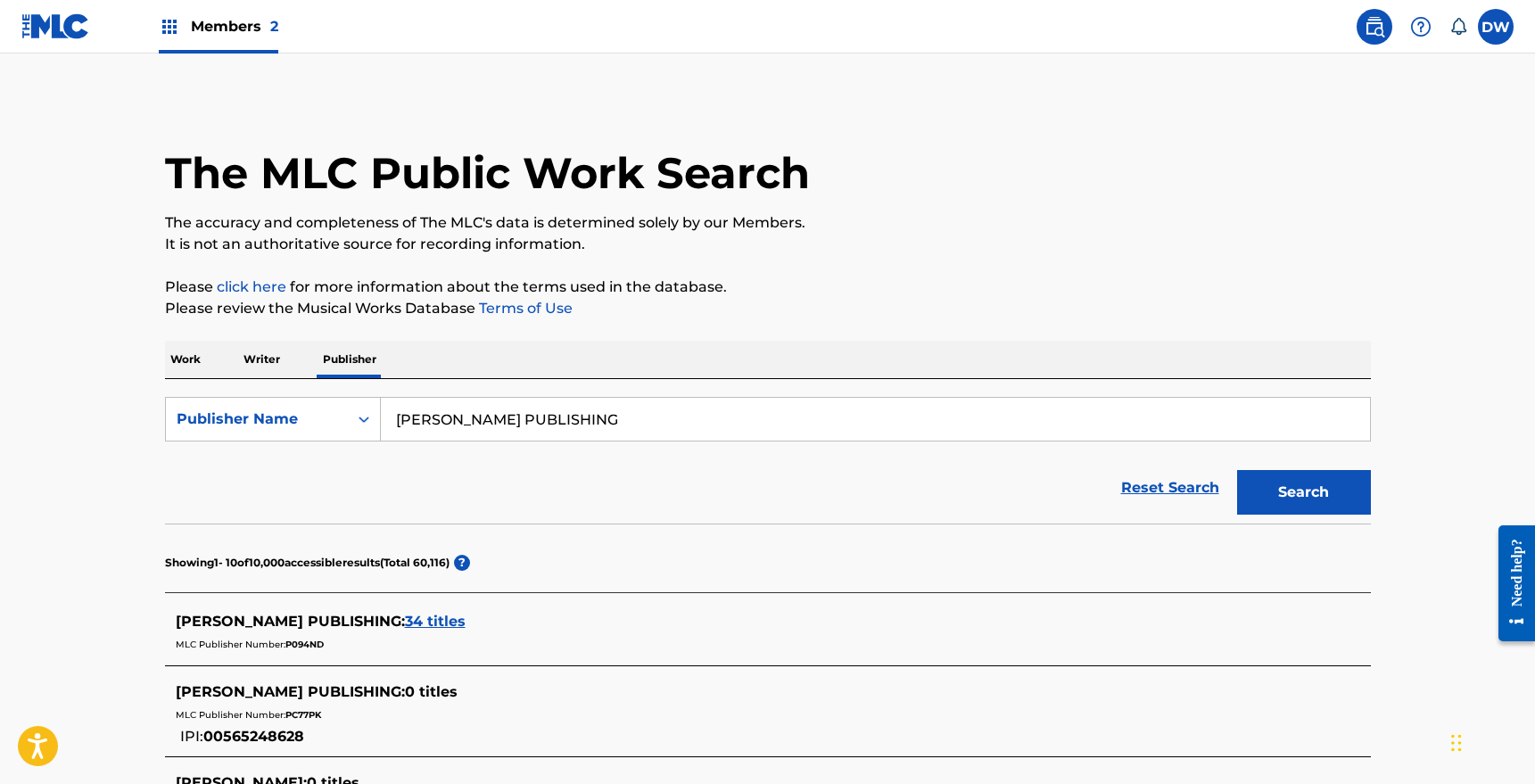
click at [428, 620] on span "34 titles" at bounding box center [435, 621] width 60 height 17
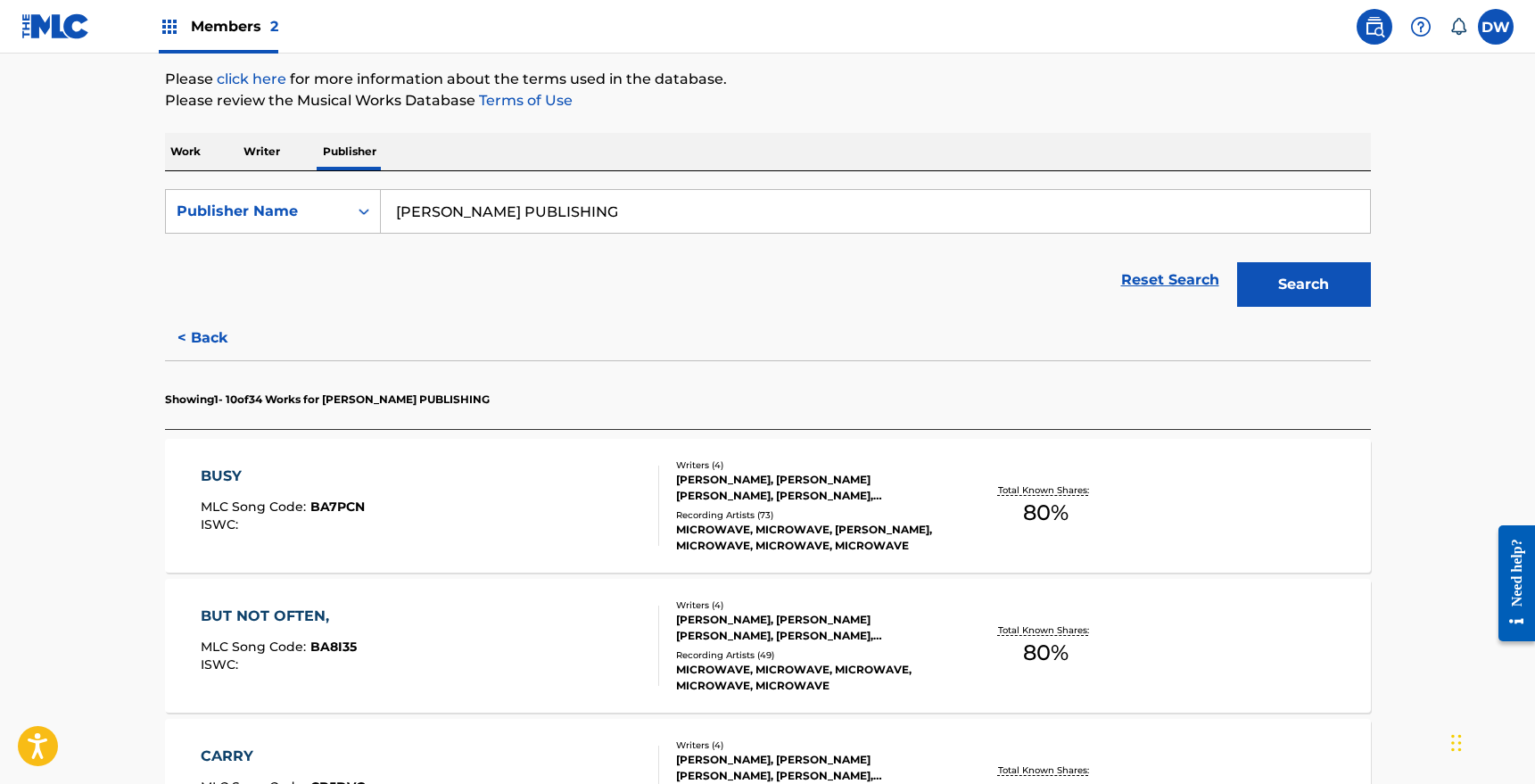
scroll to position [307, 0]
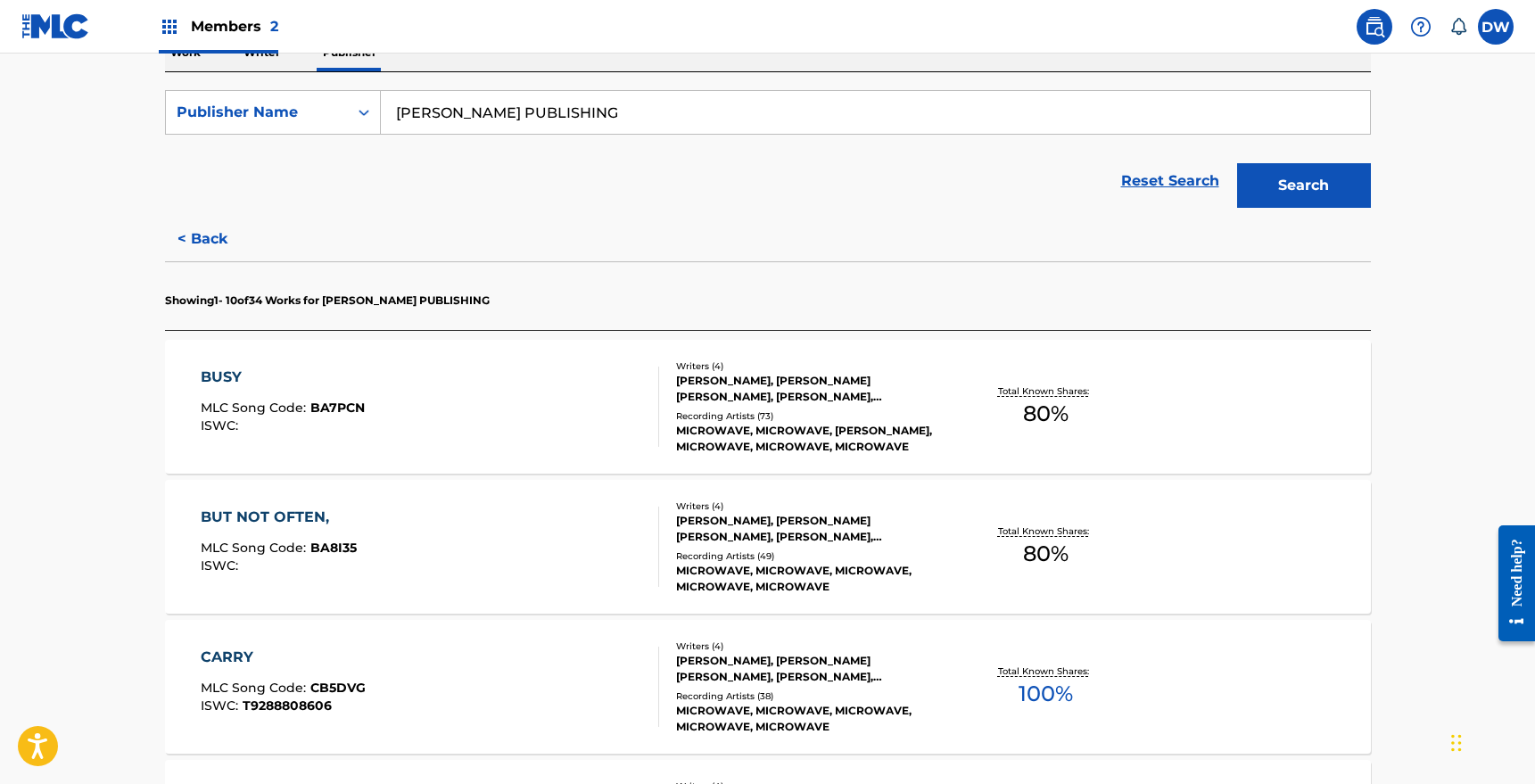
click at [232, 370] on div "BUSY" at bounding box center [283, 376] width 164 height 21
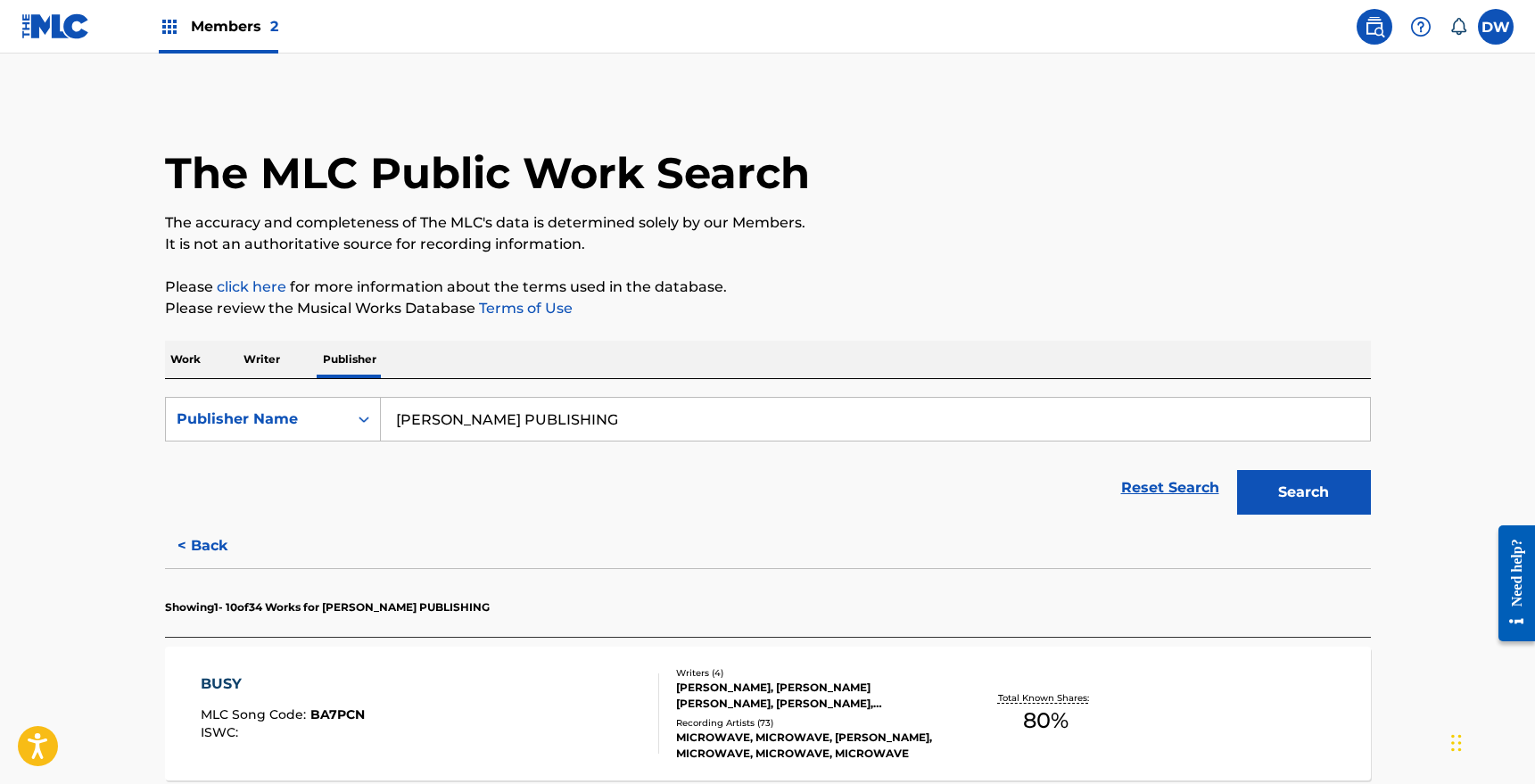
click at [532, 706] on div "BUSY MLC Song Code : BA7PCN ISWC :" at bounding box center [430, 713] width 458 height 80
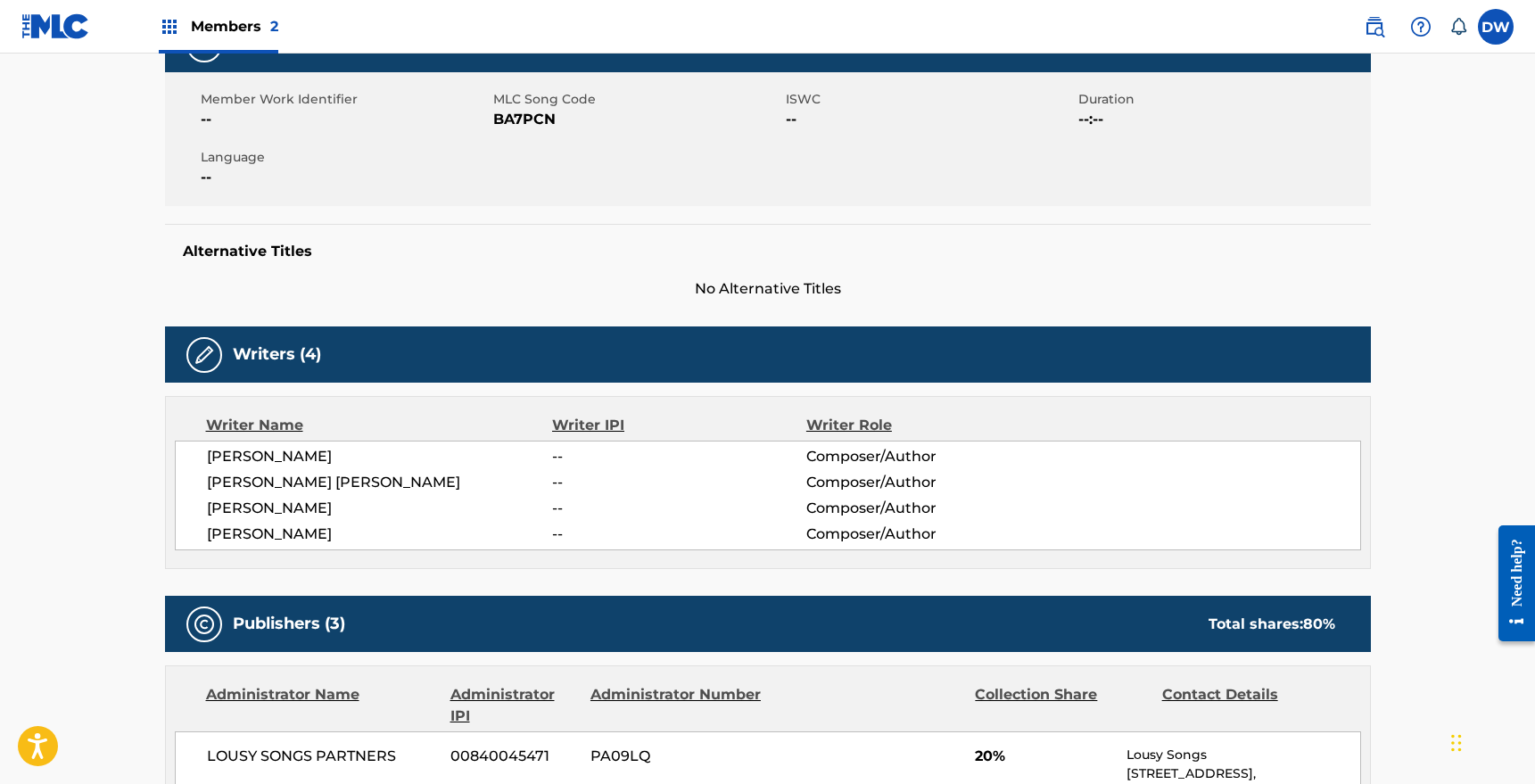
scroll to position [319, 0]
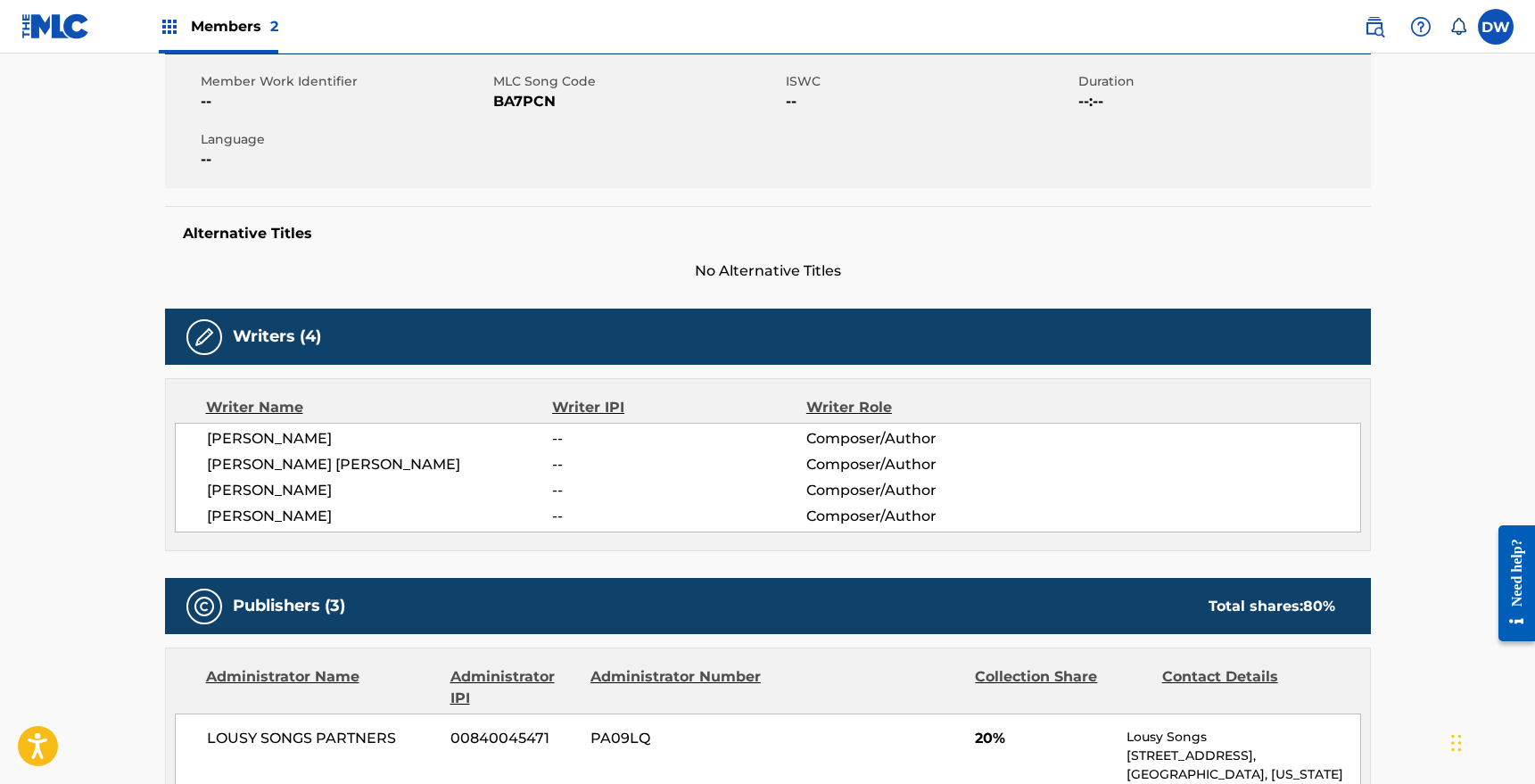
click at [262, 431] on span "[PERSON_NAME]" at bounding box center [380, 438] width 346 height 21
copy span "[PERSON_NAME]"
click at [331, 436] on span "[PERSON_NAME]" at bounding box center [380, 438] width 346 height 21
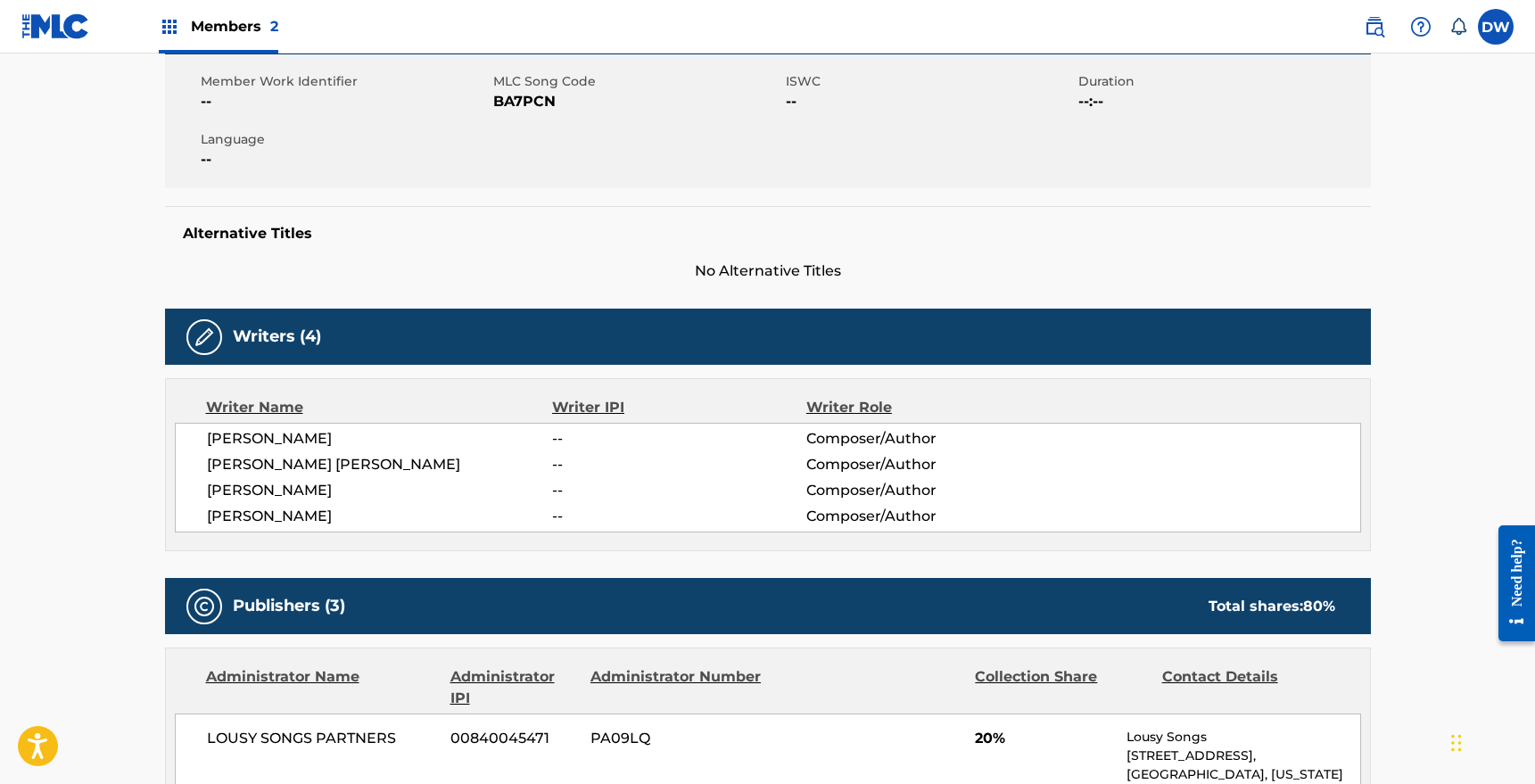
copy span "HARDY"
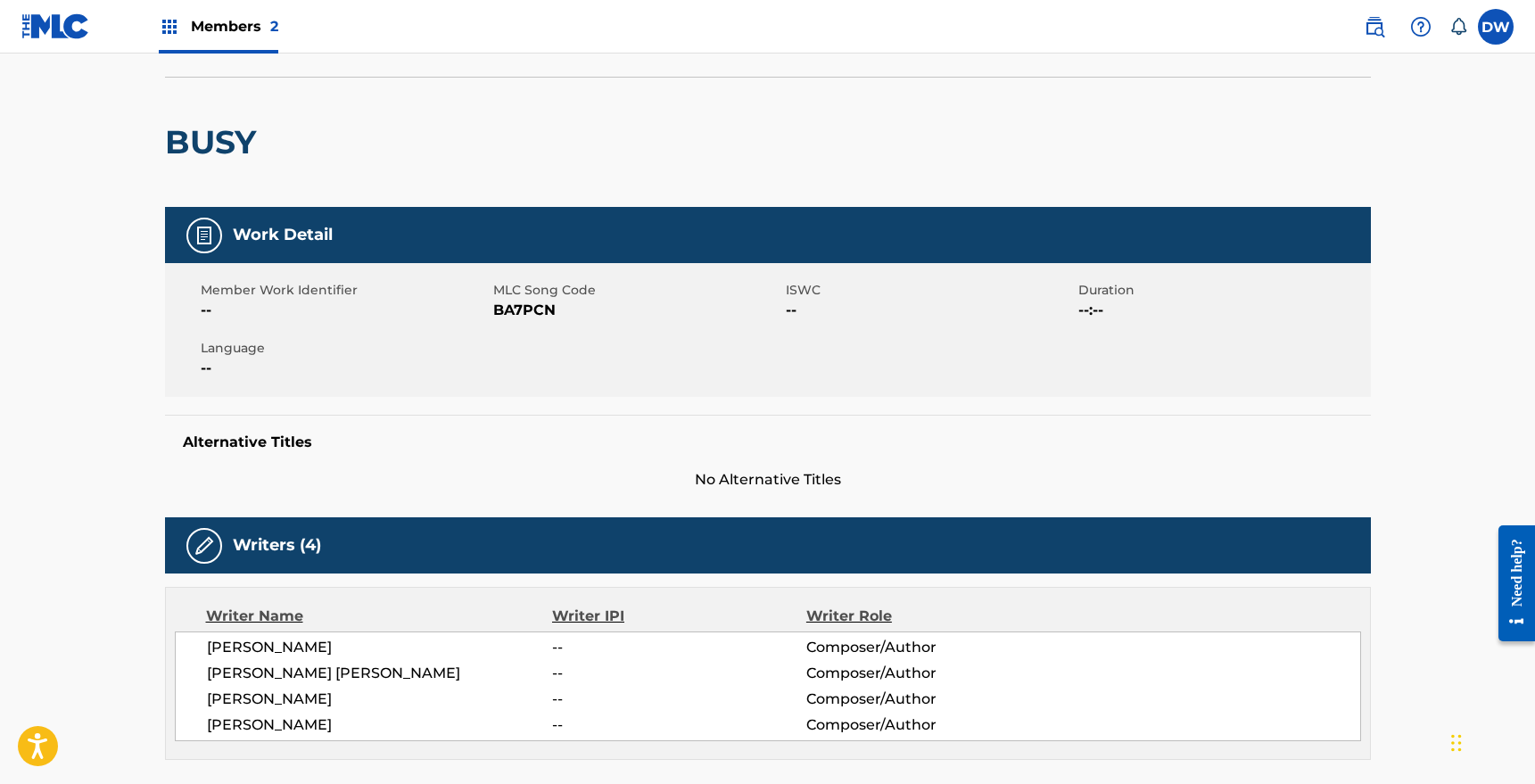
scroll to position [0, 0]
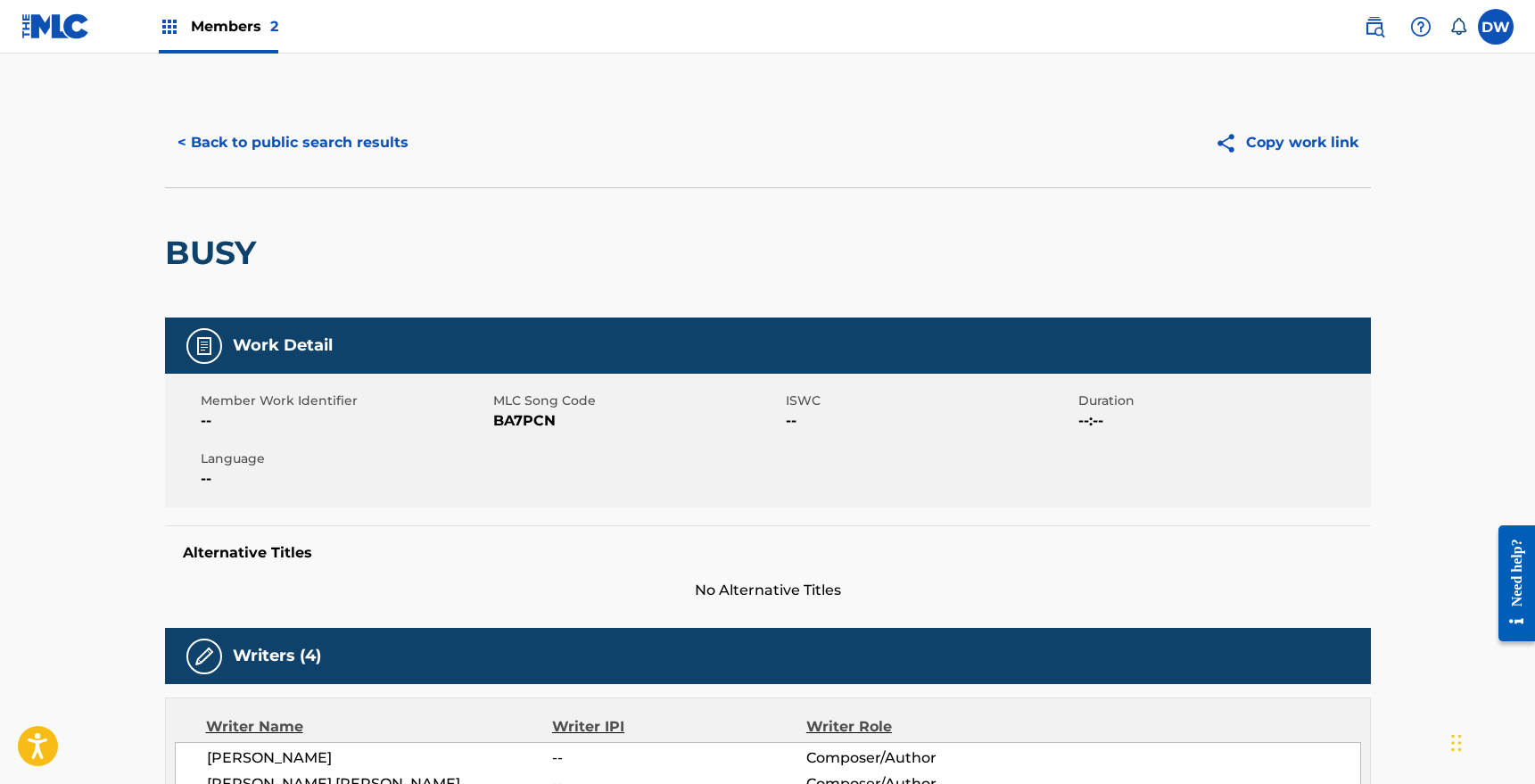
click at [343, 137] on button "< Back to public search results" at bounding box center [293, 142] width 256 height 45
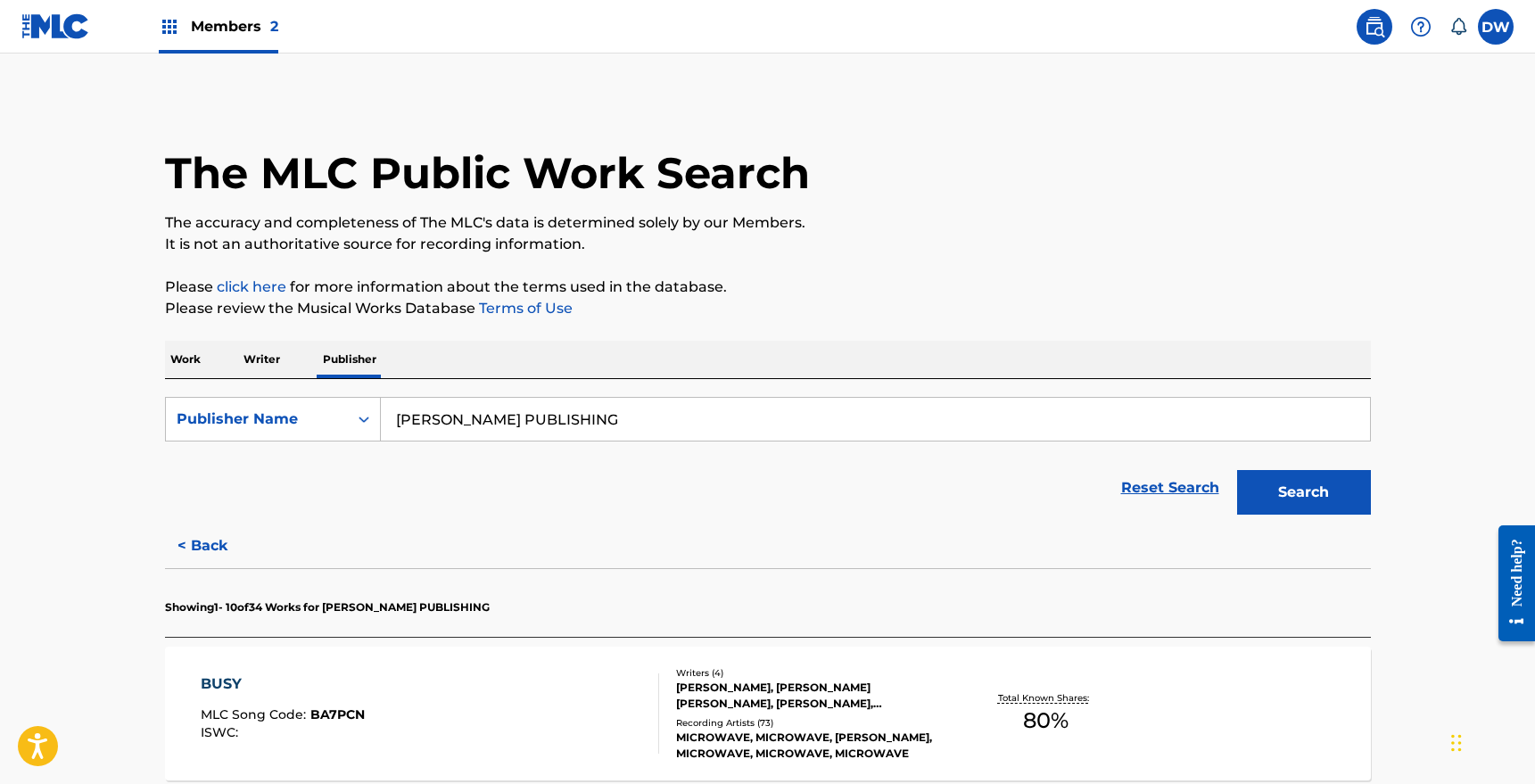
click at [606, 420] on input "[PERSON_NAME] PUBLISHING" at bounding box center [875, 419] width 989 height 43
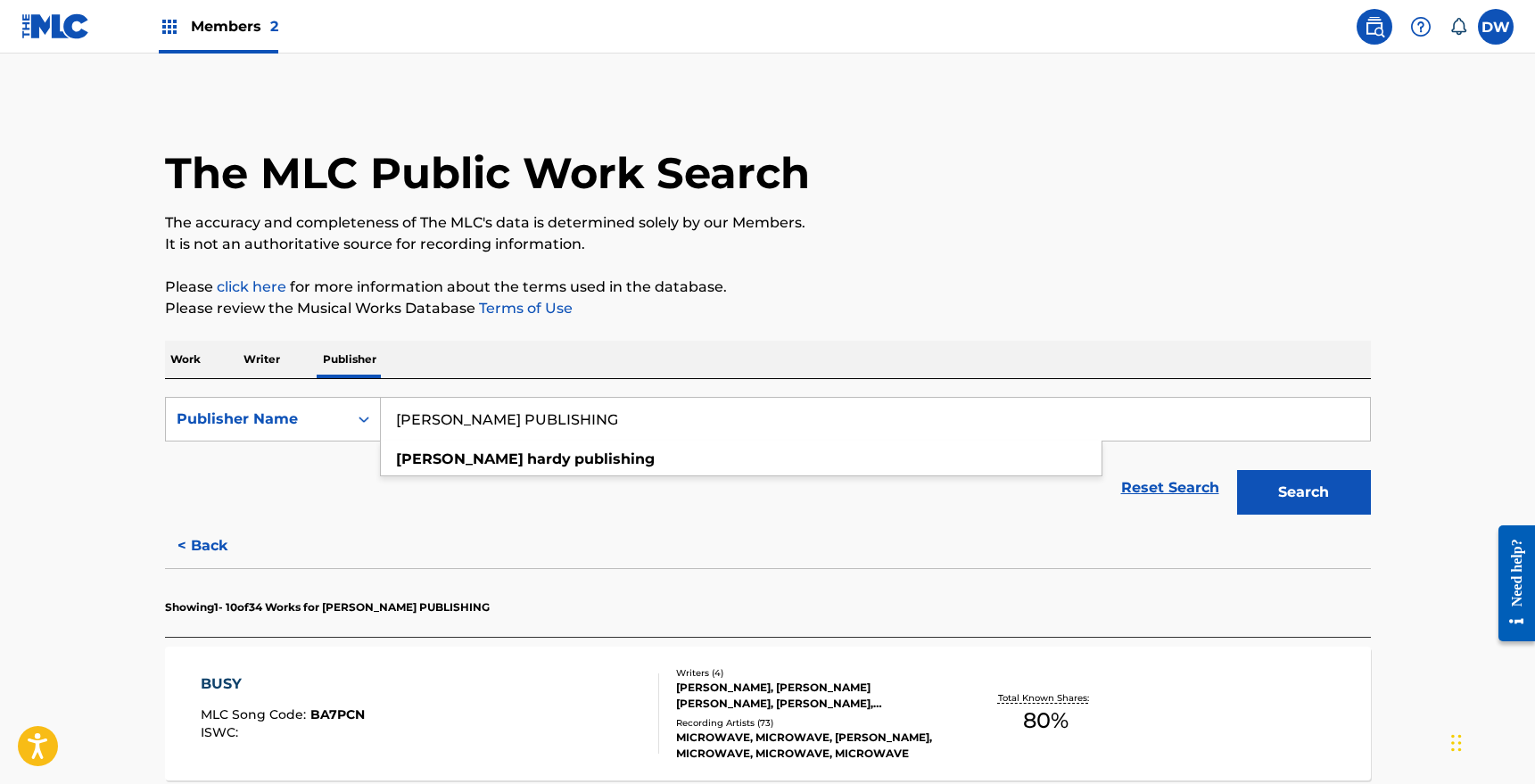
click at [606, 420] on input "[PERSON_NAME] PUBLISHING" at bounding box center [875, 419] width 989 height 43
paste input "MICROWAVE"
type input "MICROWAVEPUBLISHING"
click at [1237, 470] on button "Search" at bounding box center [1304, 492] width 134 height 45
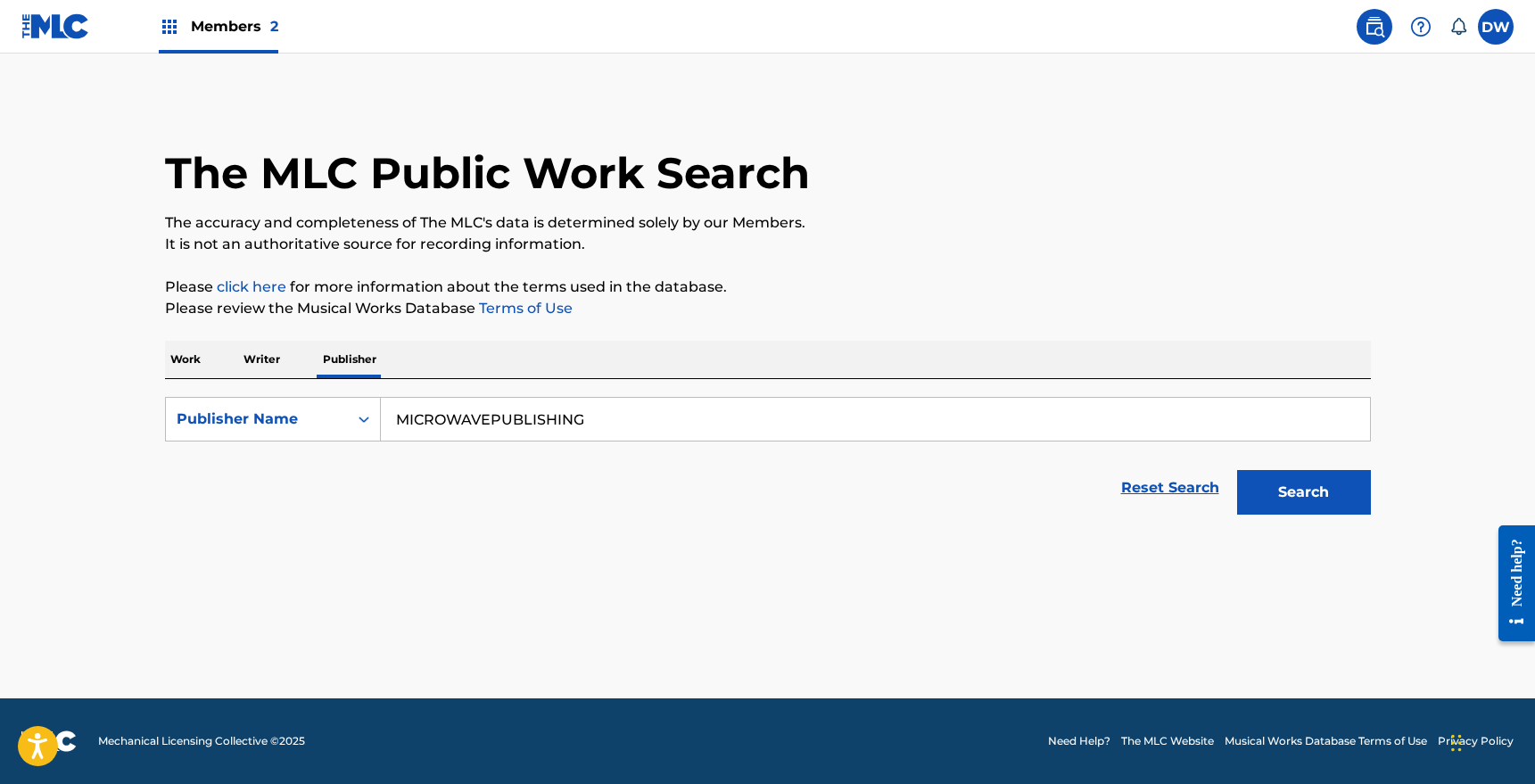
click at [1254, 480] on button "Search" at bounding box center [1304, 492] width 134 height 45
